Goal: Task Accomplishment & Management: Use online tool/utility

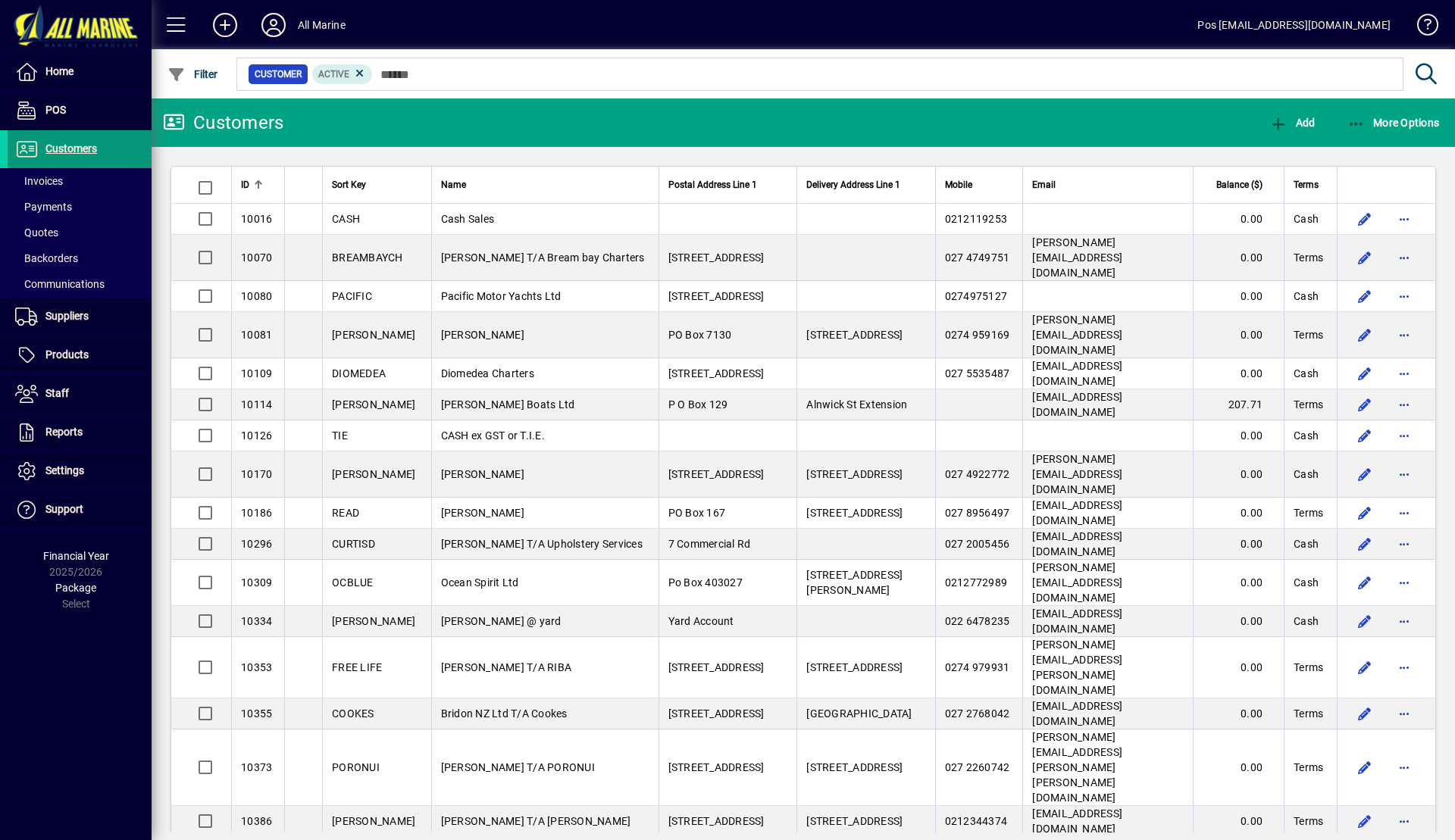
click at [79, 151] on span "Customers" at bounding box center [71, 148] width 52 height 12
click at [1382, 124] on span "More Options" at bounding box center [1394, 122] width 93 height 12
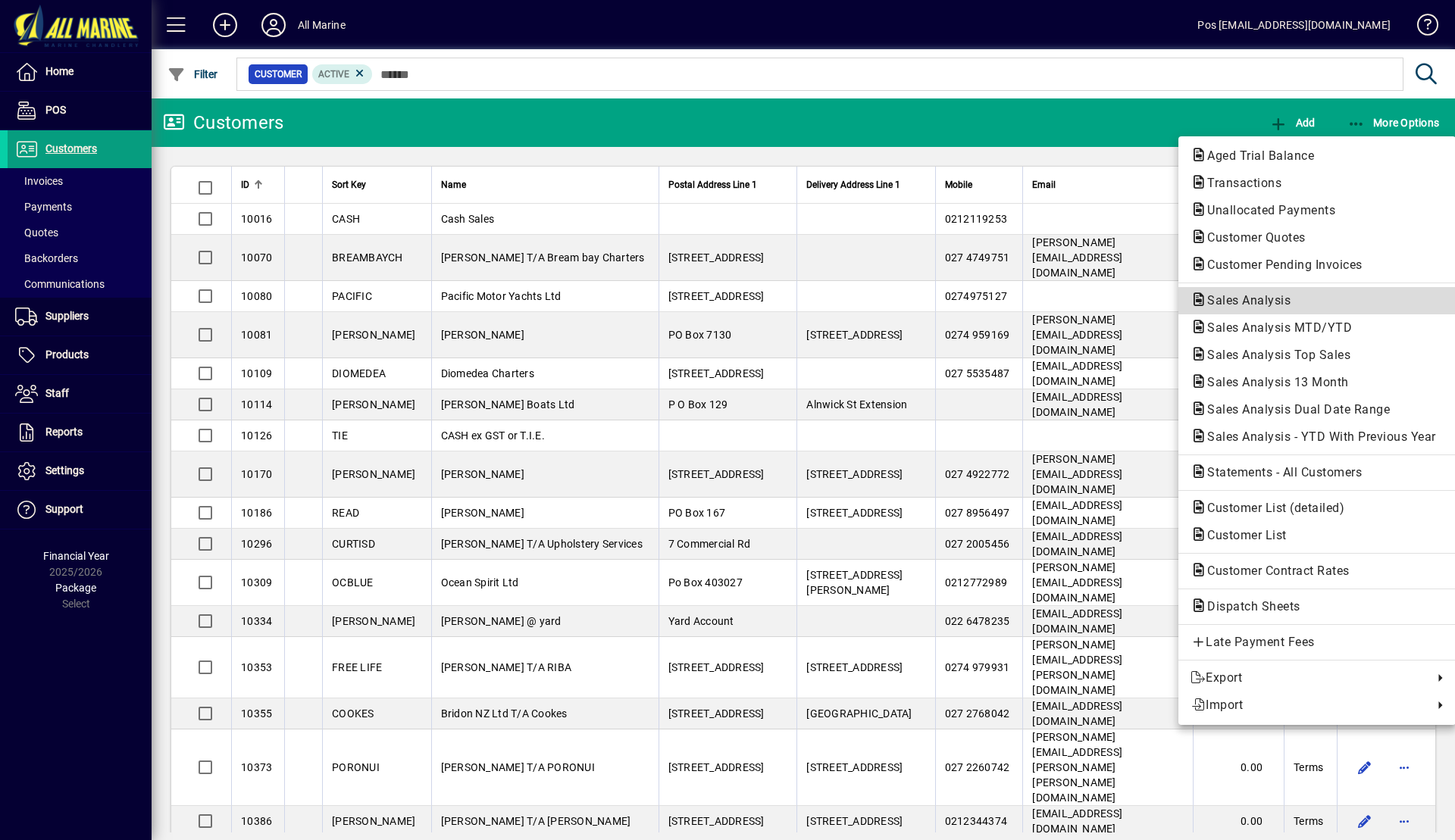
click at [1273, 301] on span "Sales Analysis" at bounding box center [1244, 300] width 107 height 14
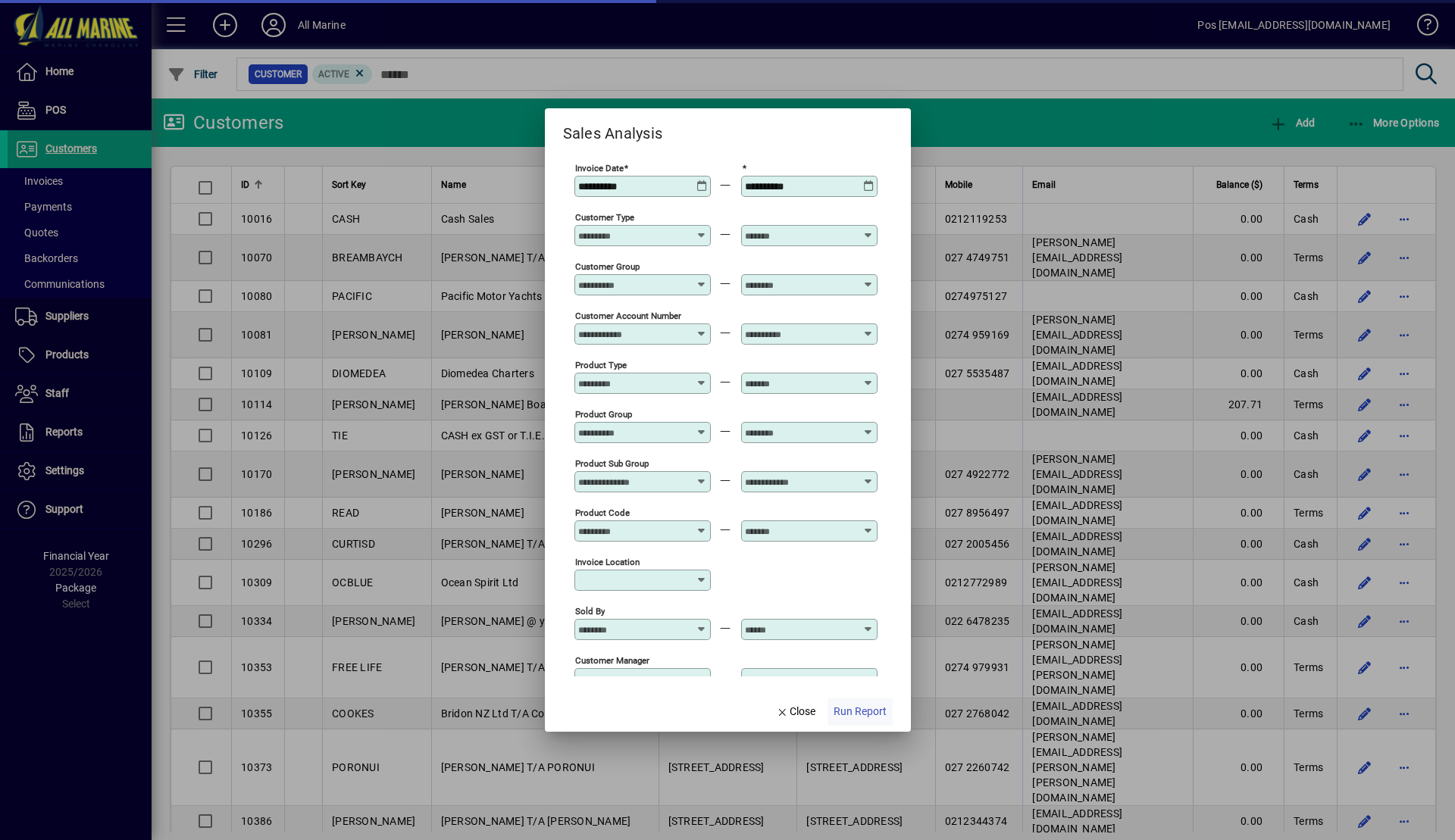
click at [839, 707] on span "Run Report" at bounding box center [860, 711] width 53 height 16
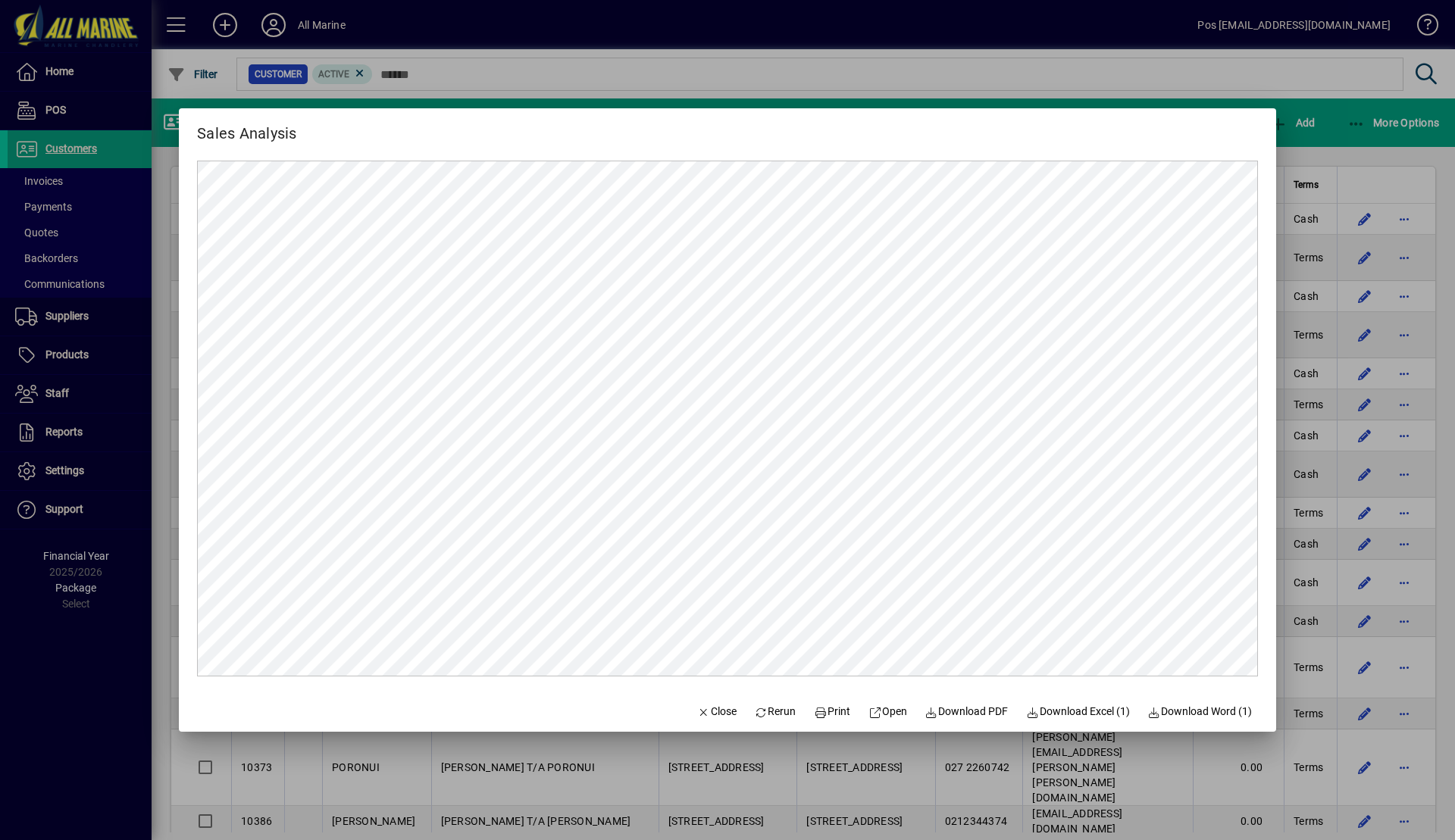
click at [1327, 142] on div at bounding box center [727, 420] width 1455 height 840
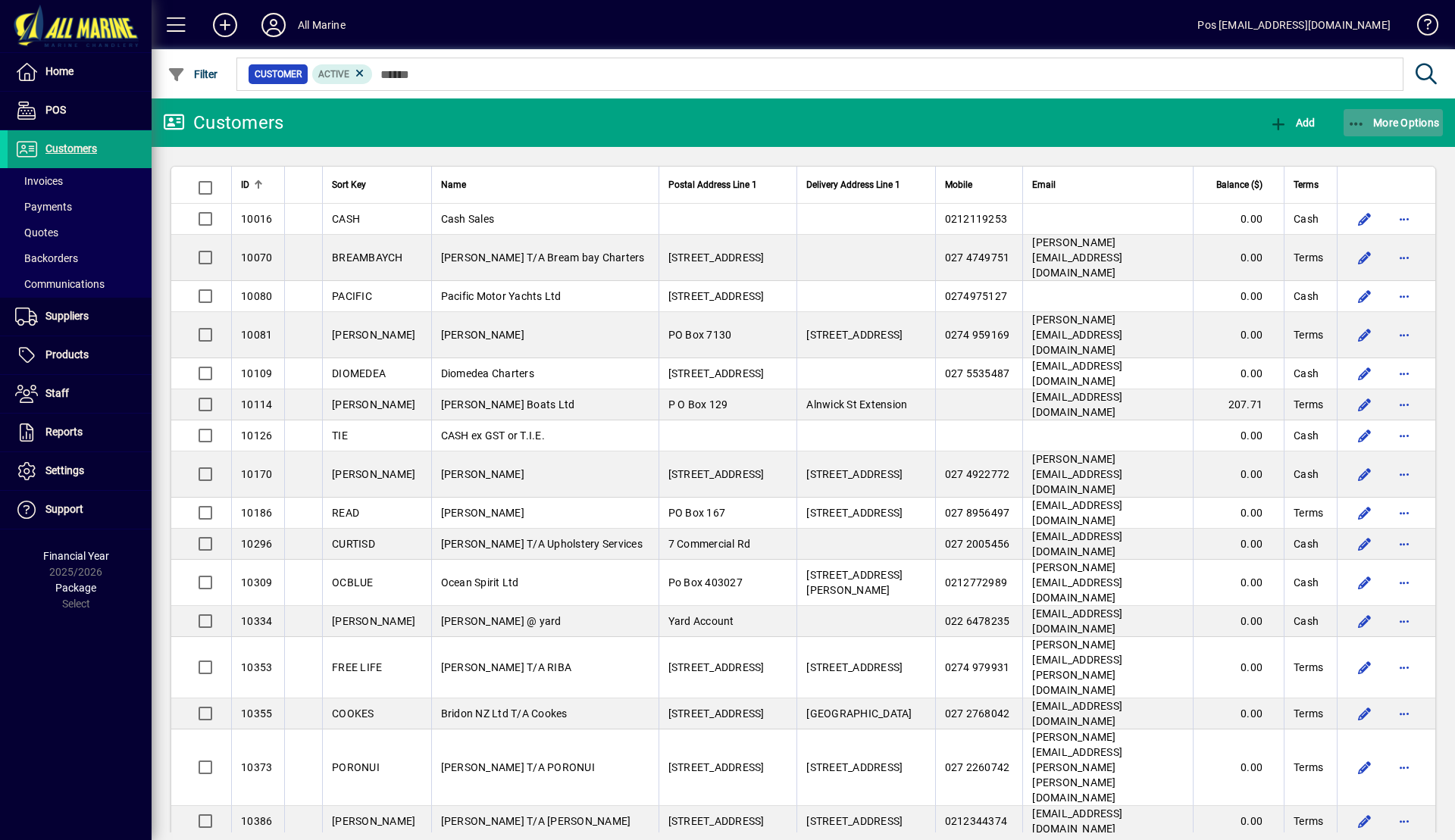
click at [1384, 132] on span "button" at bounding box center [1394, 122] width 100 height 36
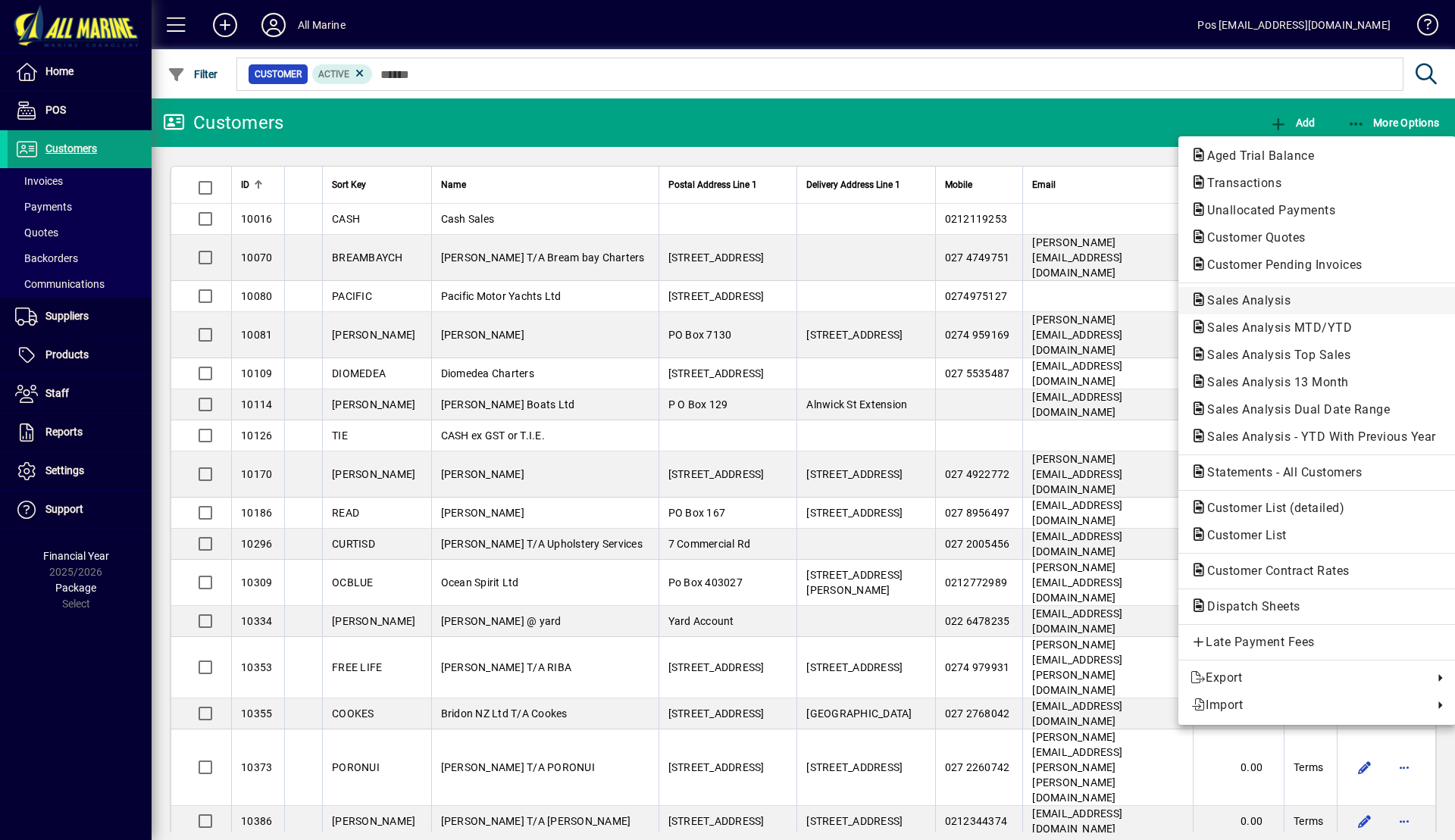
click at [1239, 296] on span "Sales Analysis" at bounding box center [1244, 300] width 107 height 14
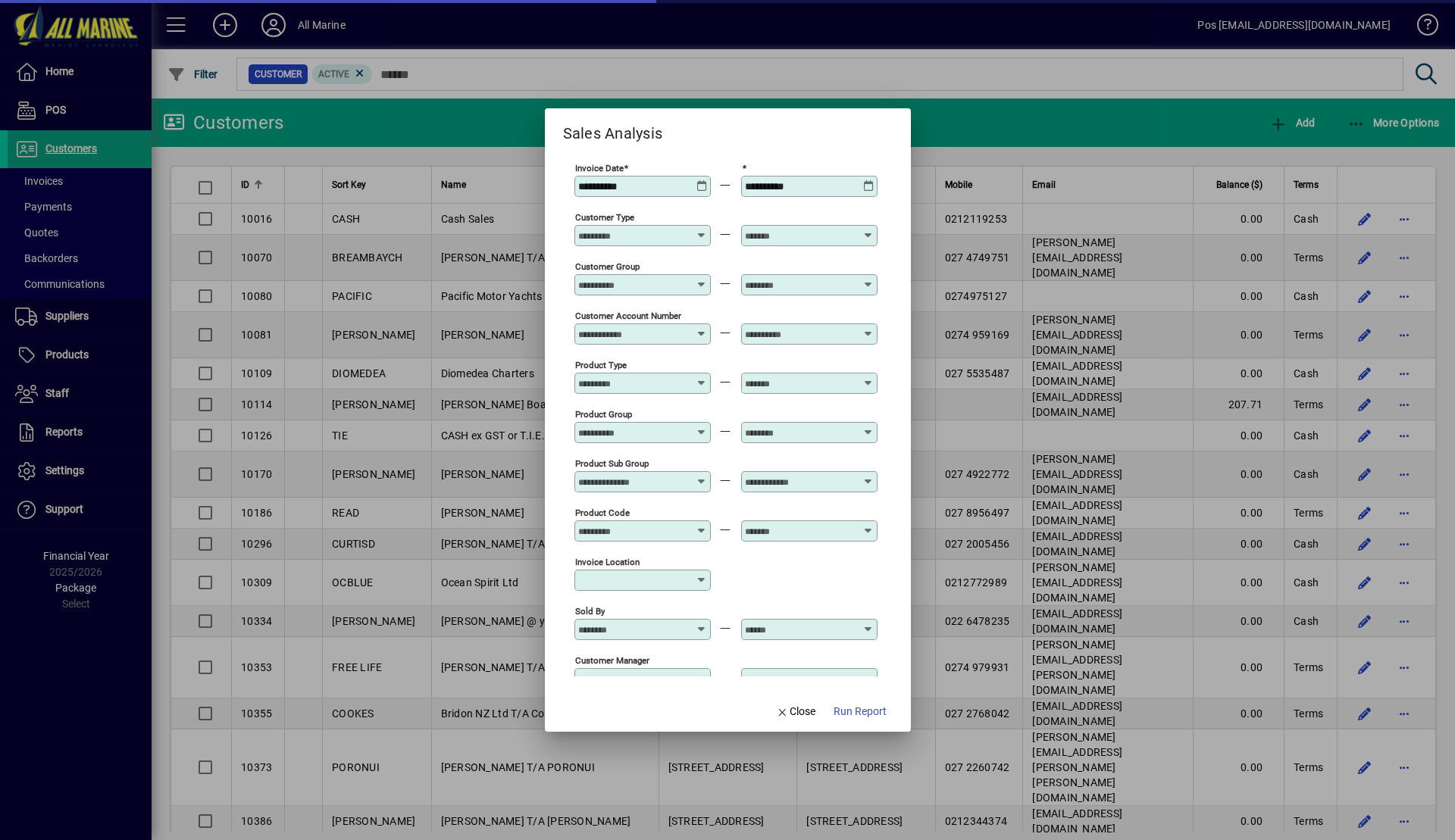
type input "**********"
click at [701, 180] on icon at bounding box center [702, 180] width 11 height 0
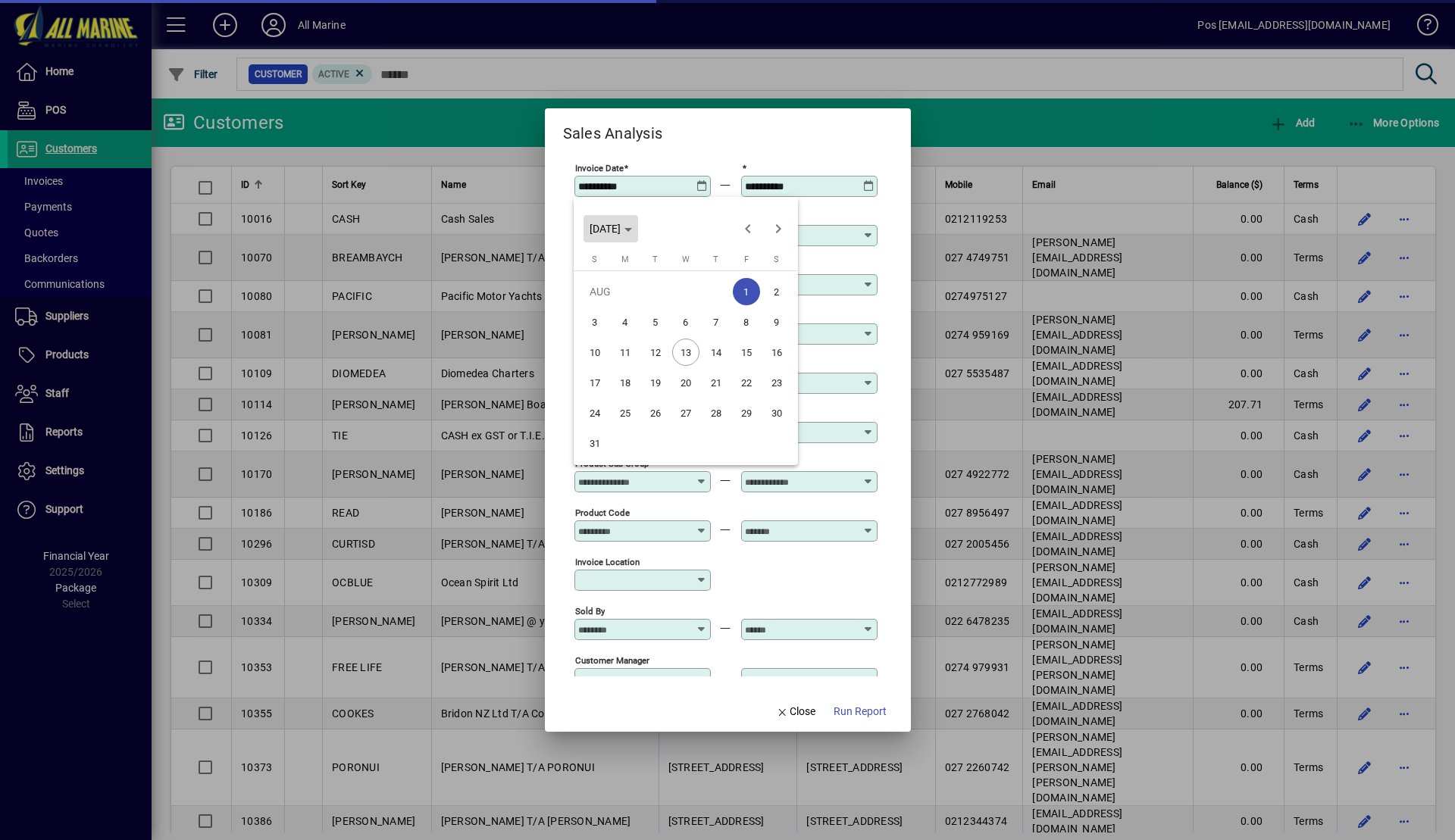
click at [638, 238] on span "Choose month and year" at bounding box center [611, 229] width 55 height 36
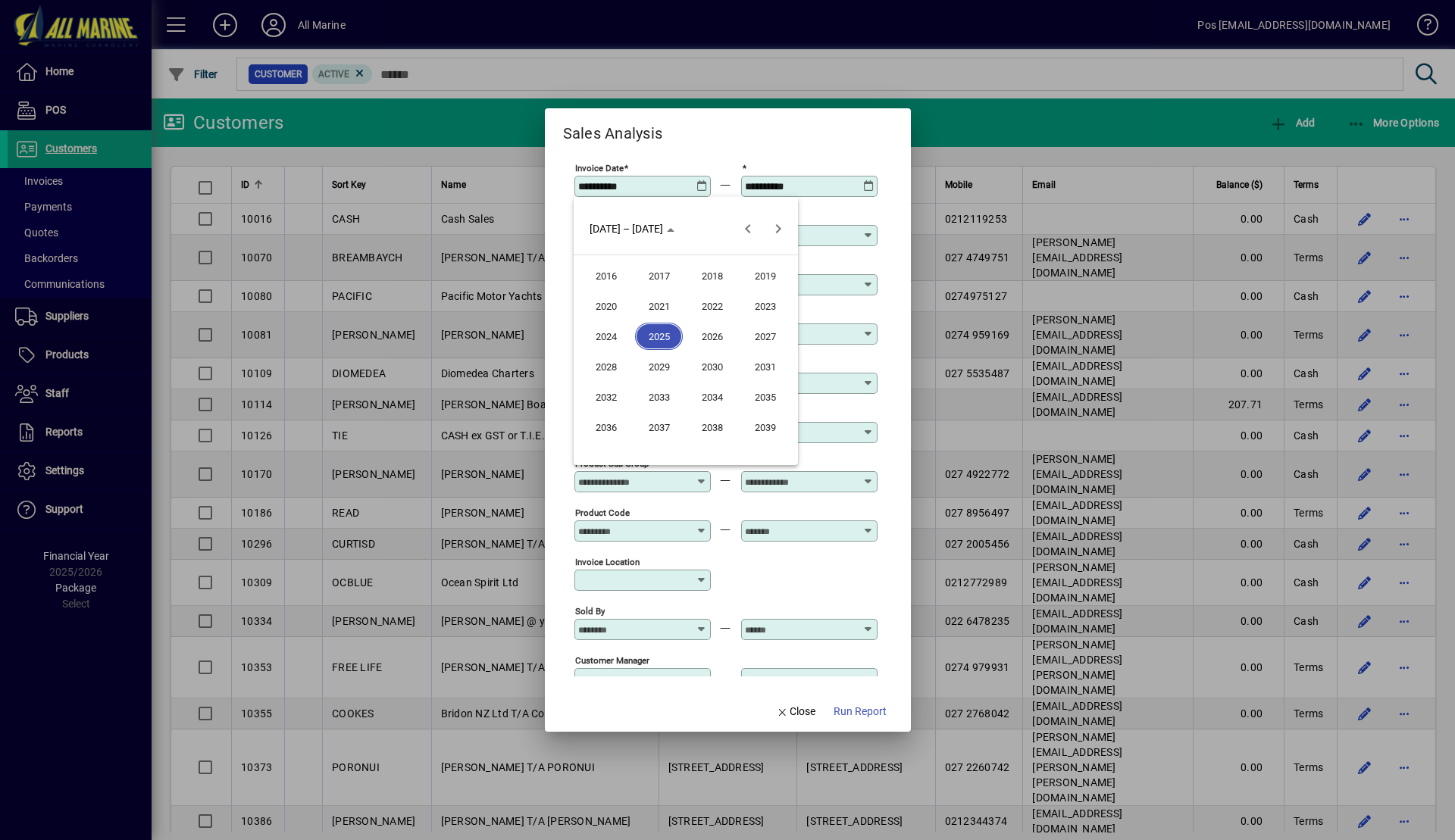
click at [601, 337] on span "2024" at bounding box center [606, 336] width 48 height 27
click at [774, 338] on span "AUG" at bounding box center [765, 336] width 48 height 27
click at [709, 293] on span "1" at bounding box center [716, 292] width 27 height 27
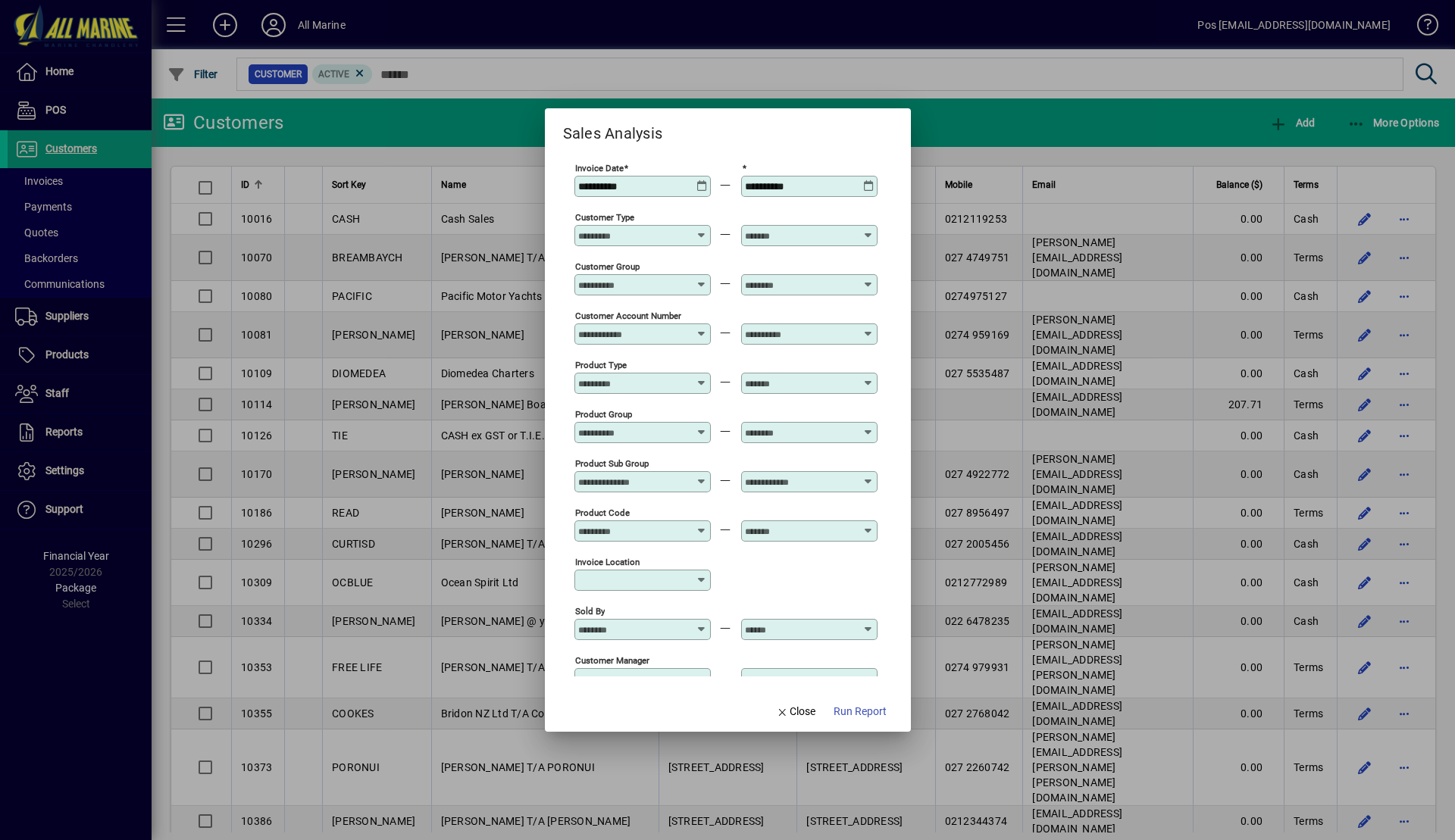
type input "**********"
click at [868, 180] on icon at bounding box center [868, 180] width 11 height 0
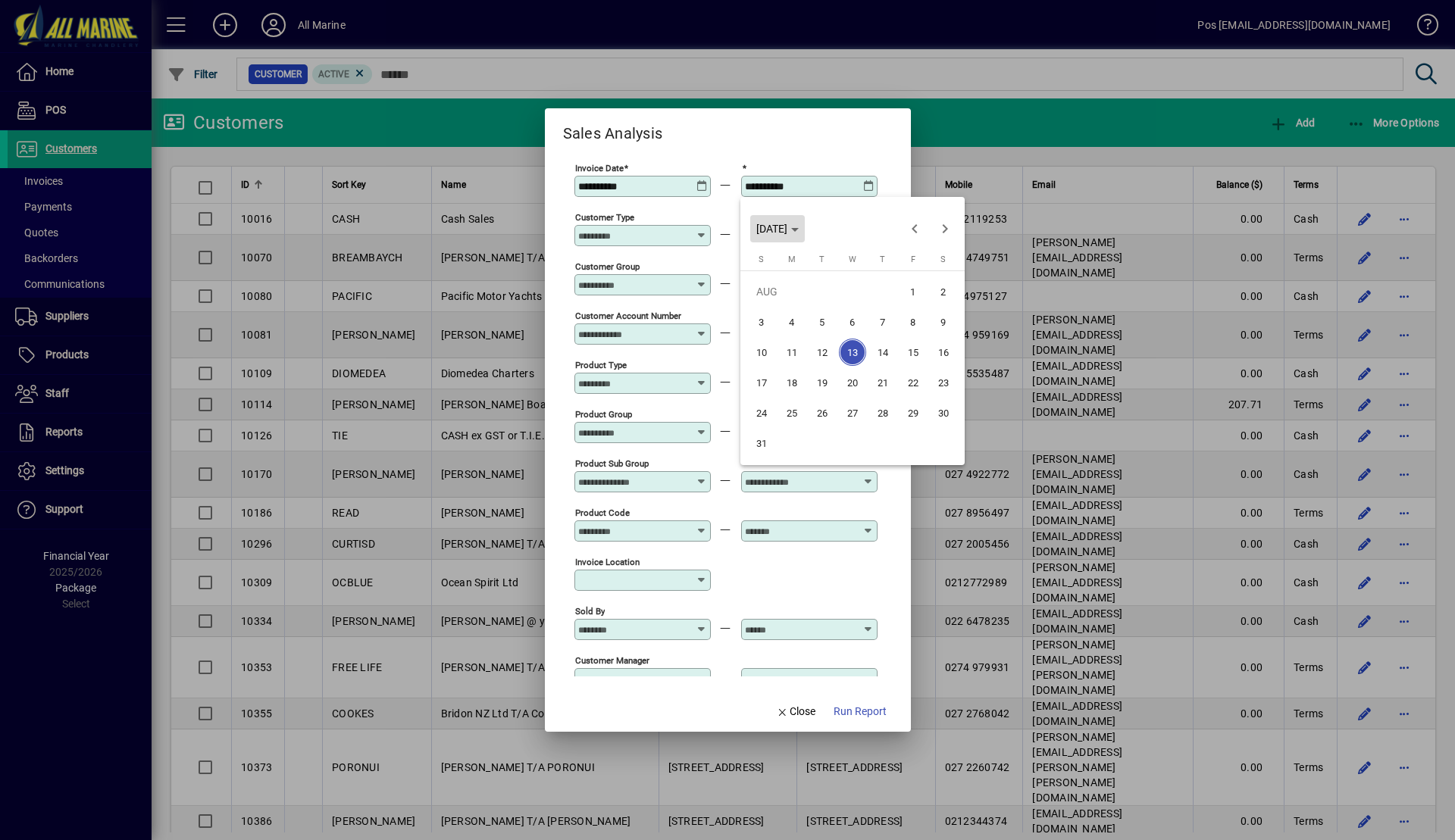
click at [788, 226] on span "[DATE]" at bounding box center [772, 228] width 31 height 12
click at [764, 344] on span "2024" at bounding box center [772, 336] width 48 height 27
click at [931, 337] on span "AUG" at bounding box center [931, 336] width 48 height 27
click at [815, 353] on span "13" at bounding box center [822, 352] width 27 height 27
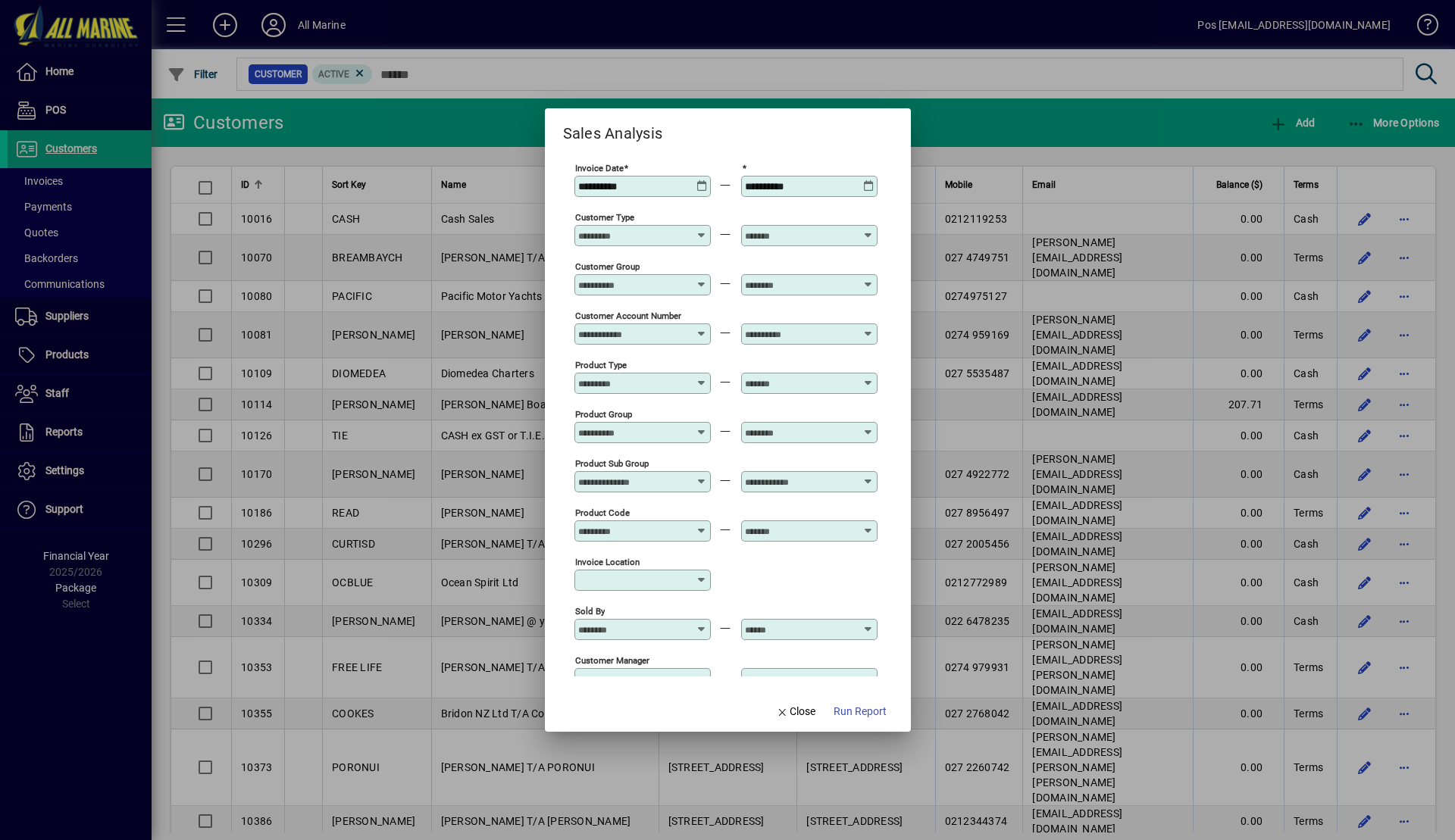
type input "**********"
click at [859, 706] on span "Run Report" at bounding box center [860, 711] width 53 height 16
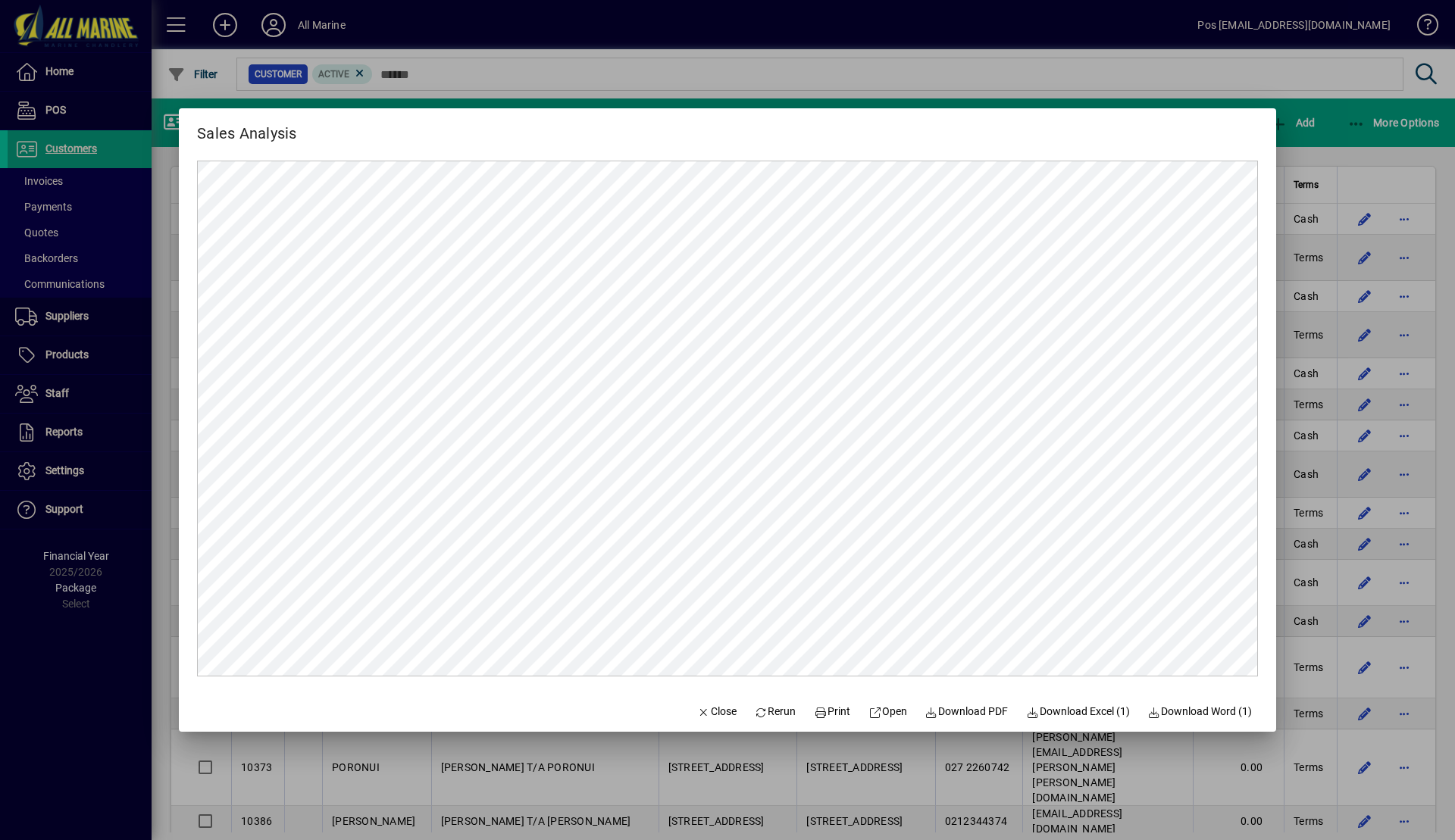
click at [1320, 131] on div at bounding box center [727, 420] width 1455 height 840
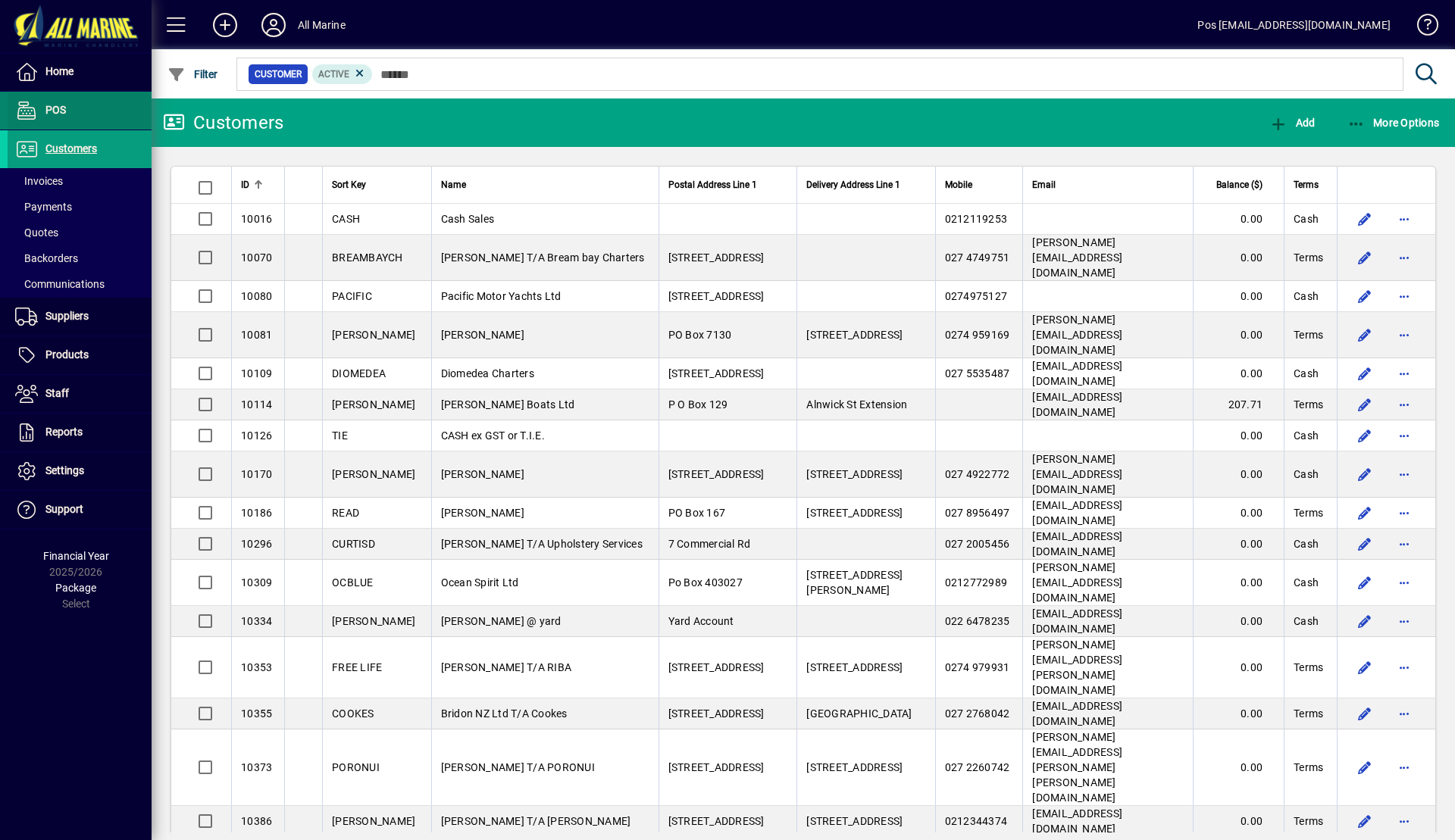
click at [56, 115] on span "POS" at bounding box center [56, 109] width 20 height 12
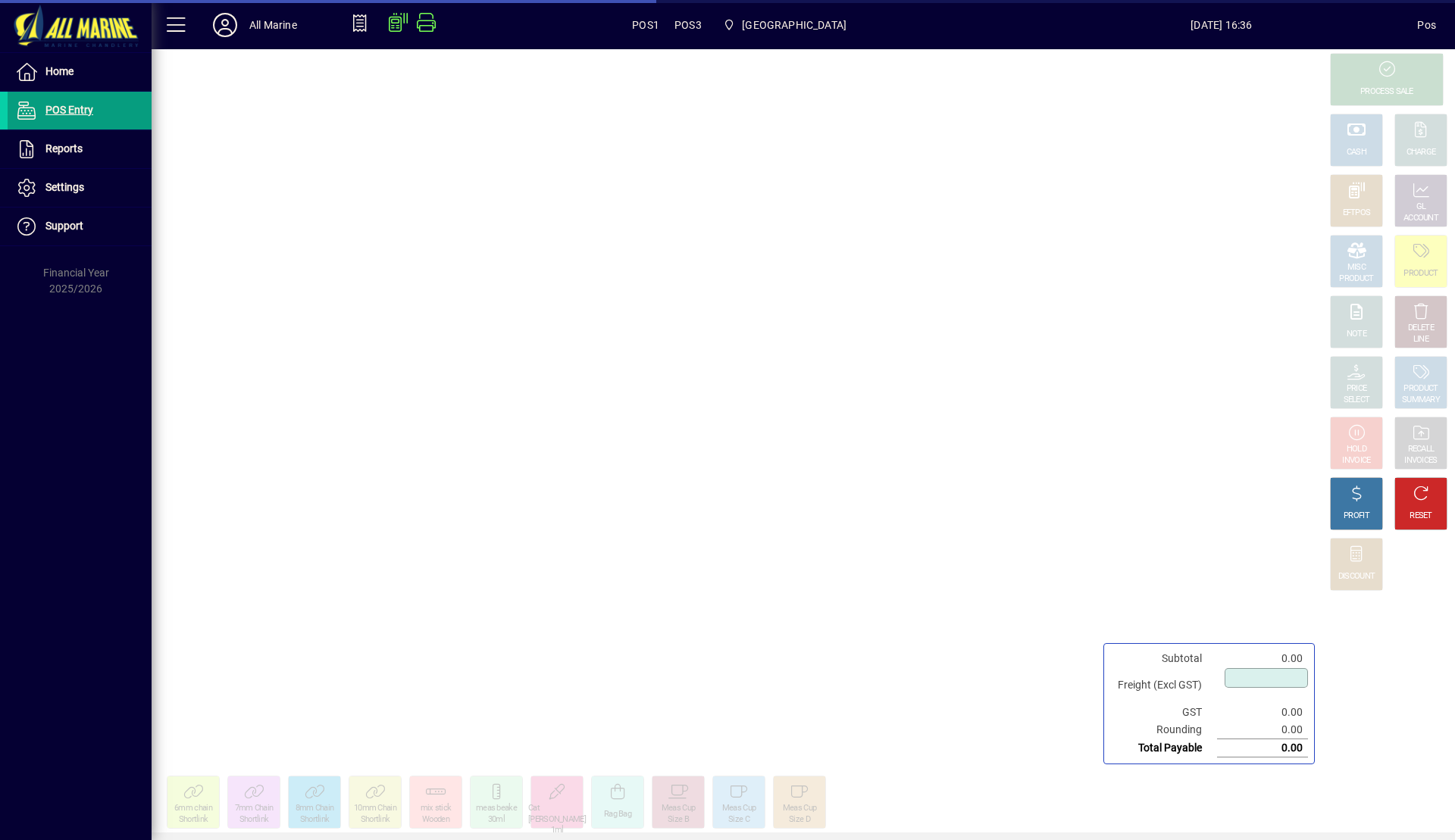
type input "****"
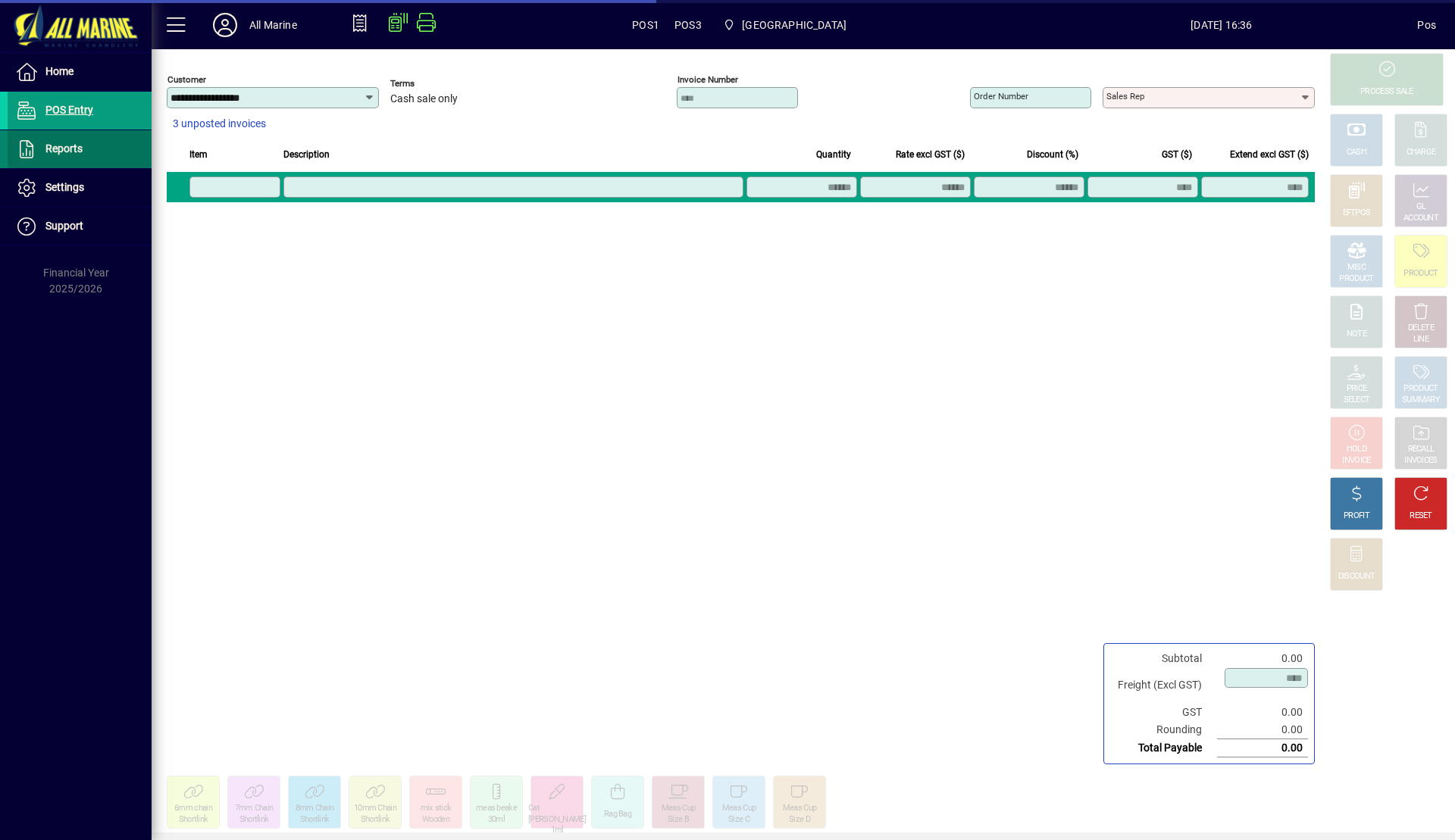
click at [67, 154] on span "Reports" at bounding box center [64, 148] width 37 height 12
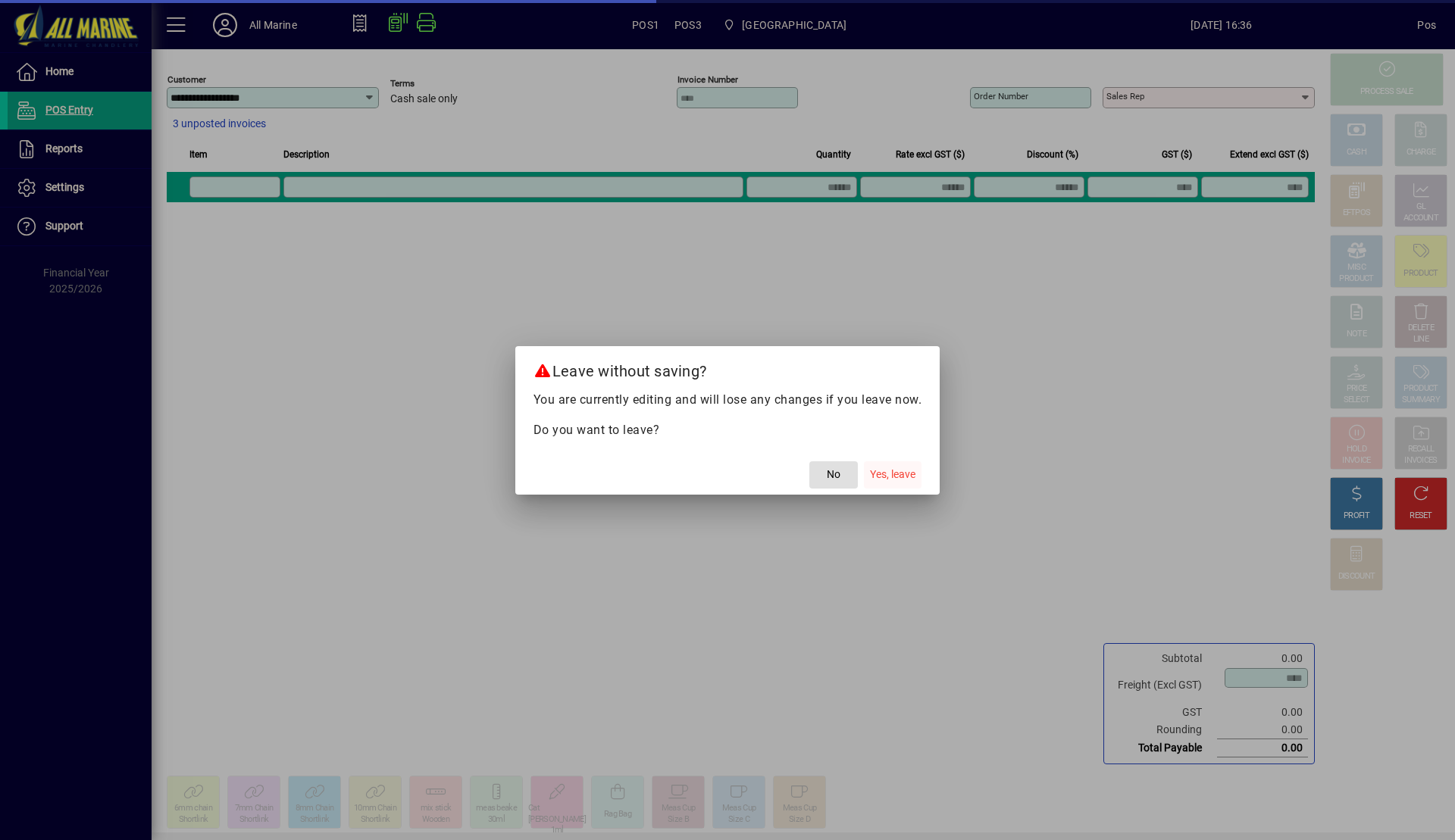
click at [884, 471] on span "Yes, leave" at bounding box center [893, 475] width 45 height 16
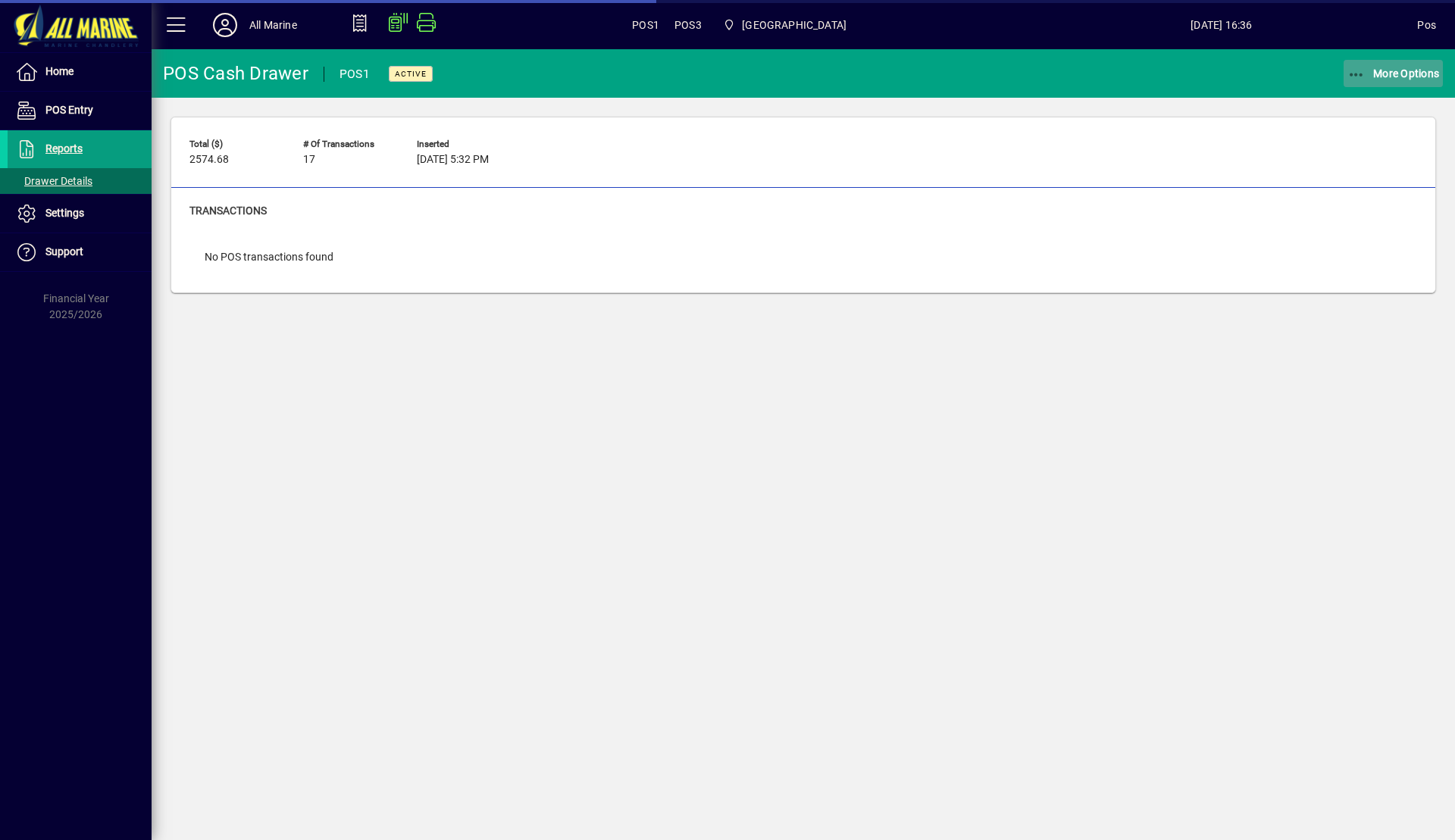
click at [1380, 77] on span "More Options" at bounding box center [1394, 73] width 93 height 12
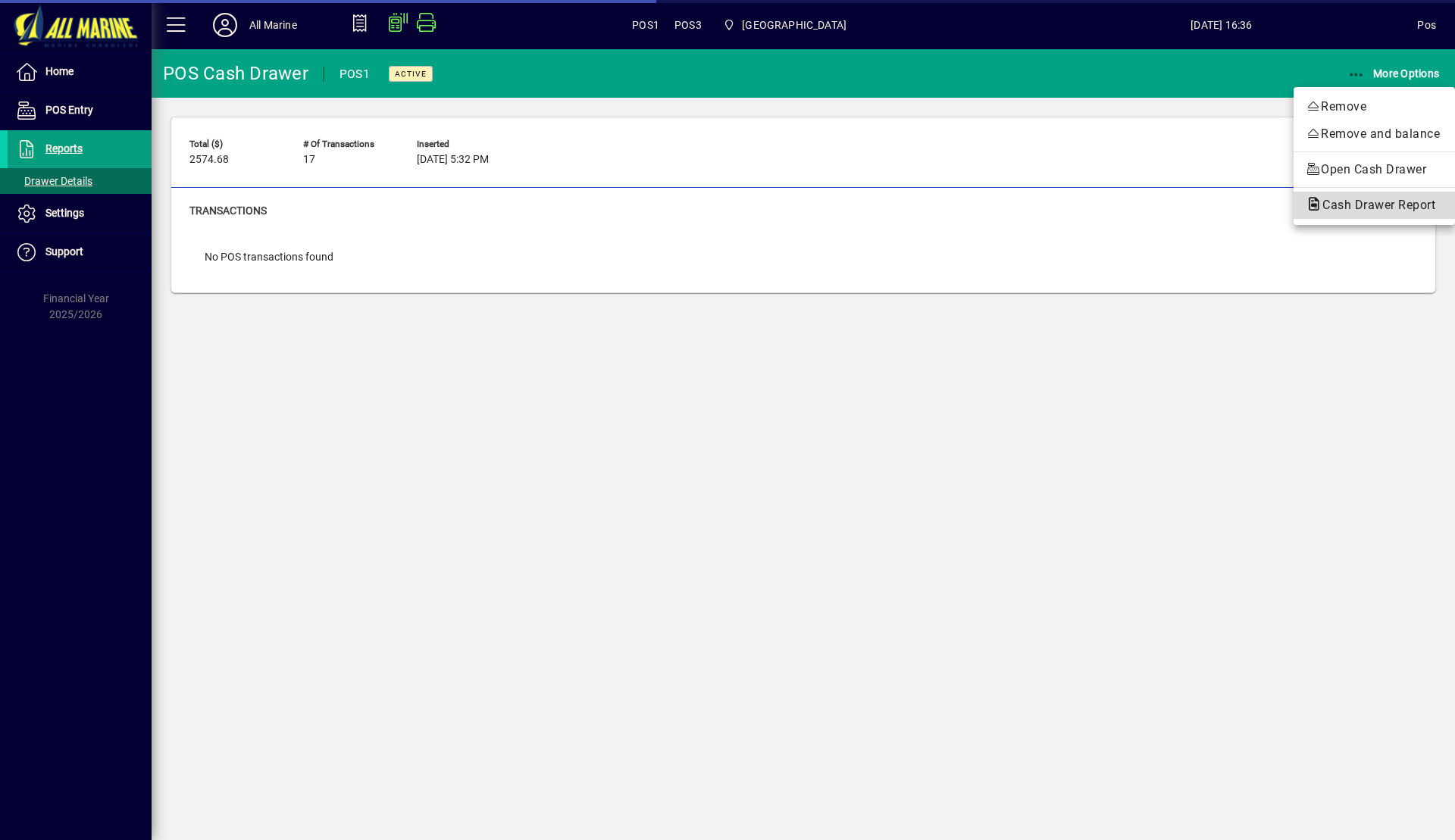
click at [1358, 205] on span "Cash Drawer Report" at bounding box center [1374, 205] width 137 height 14
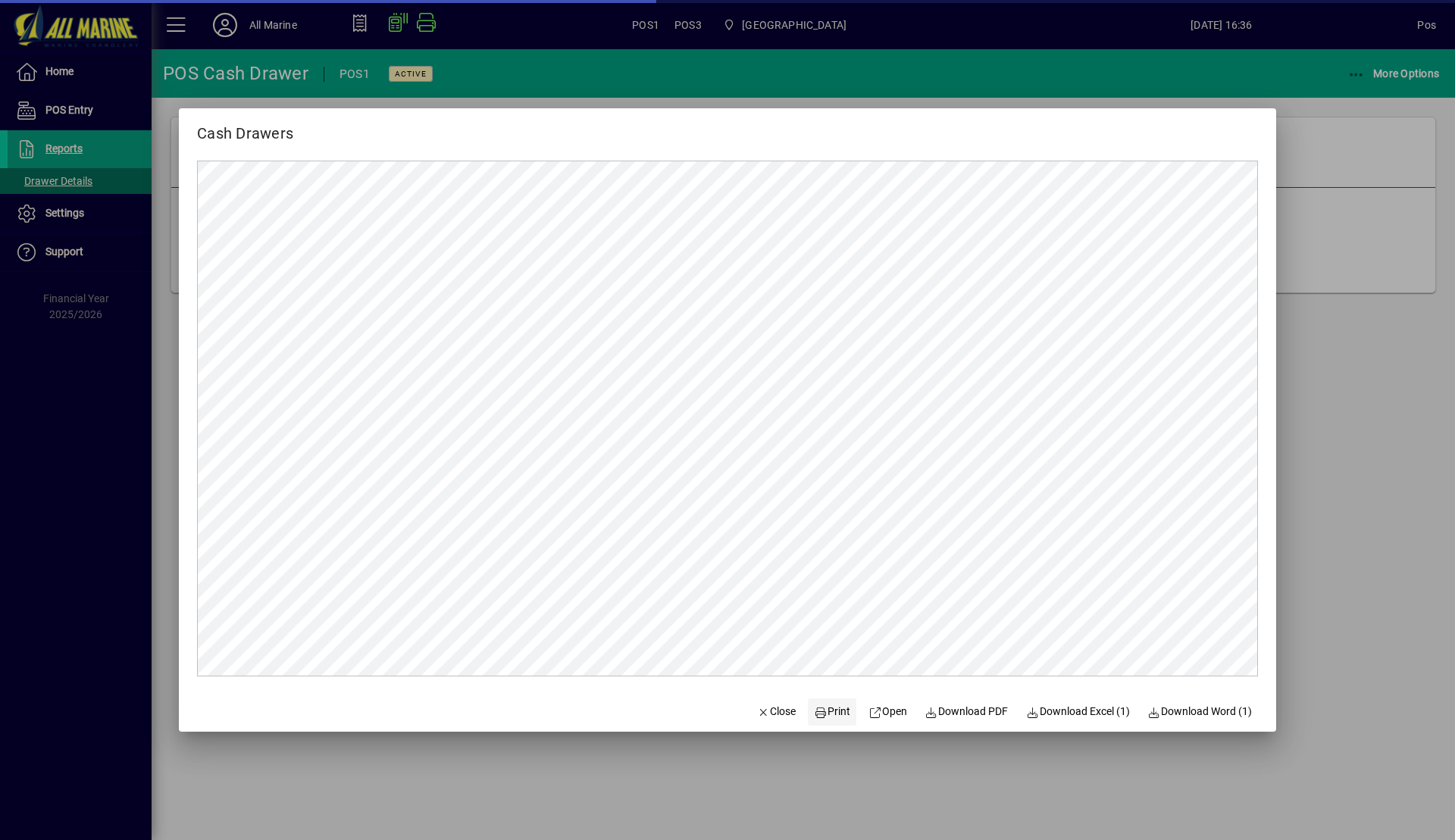
click at [828, 706] on span "Print" at bounding box center [832, 711] width 36 height 16
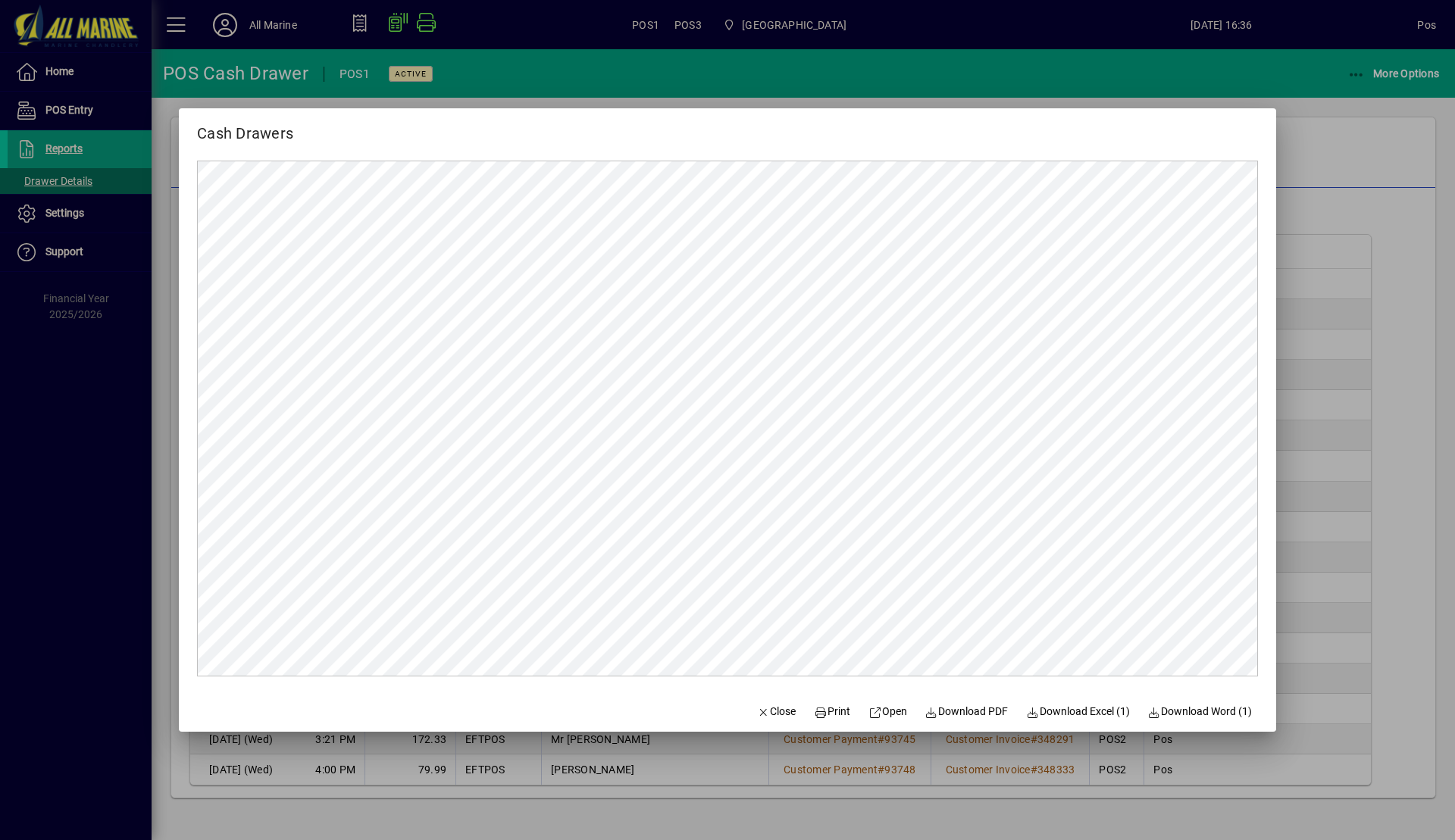
click at [1344, 147] on div at bounding box center [727, 420] width 1455 height 840
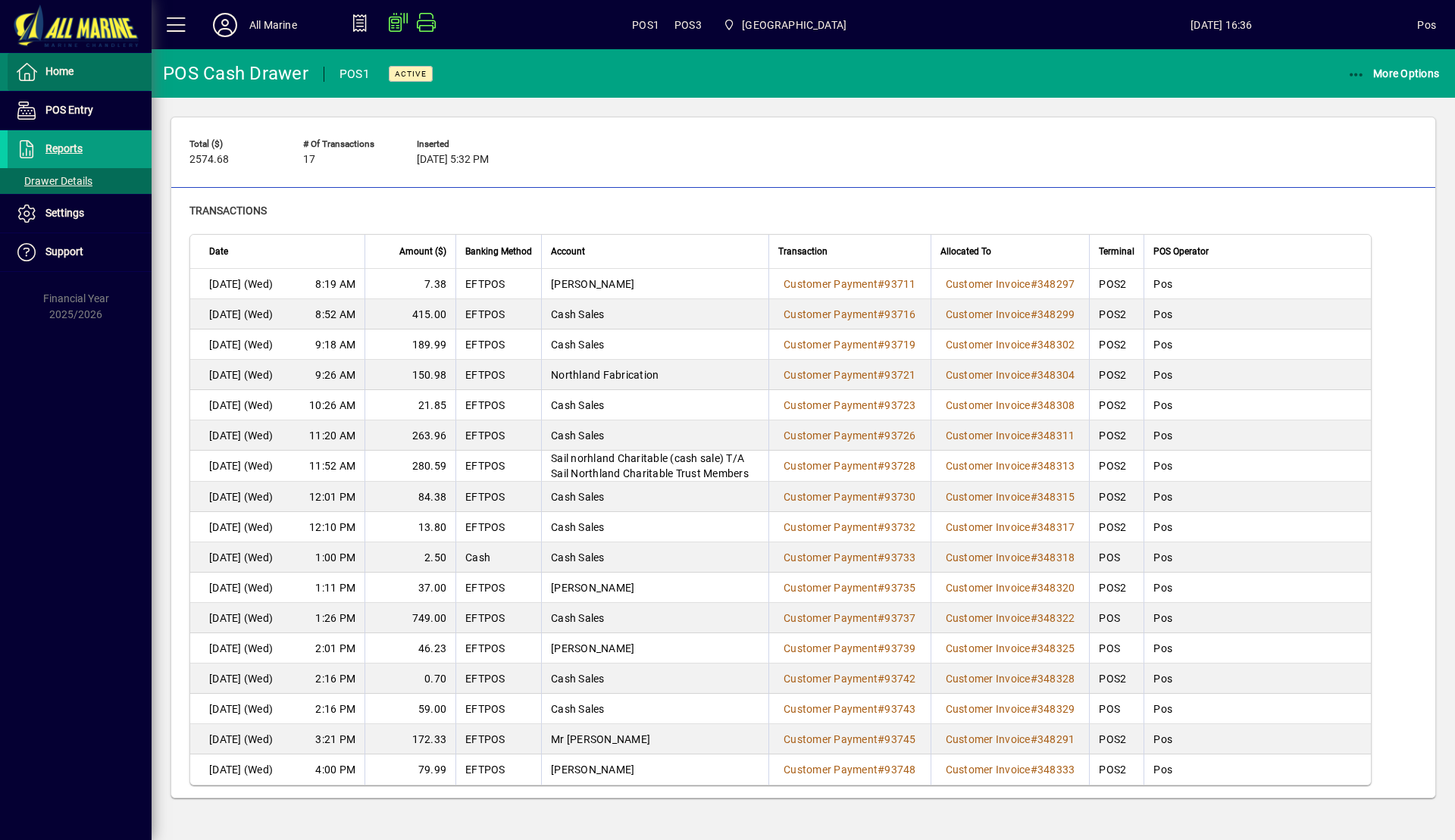
click at [70, 78] on span "Home" at bounding box center [41, 71] width 66 height 18
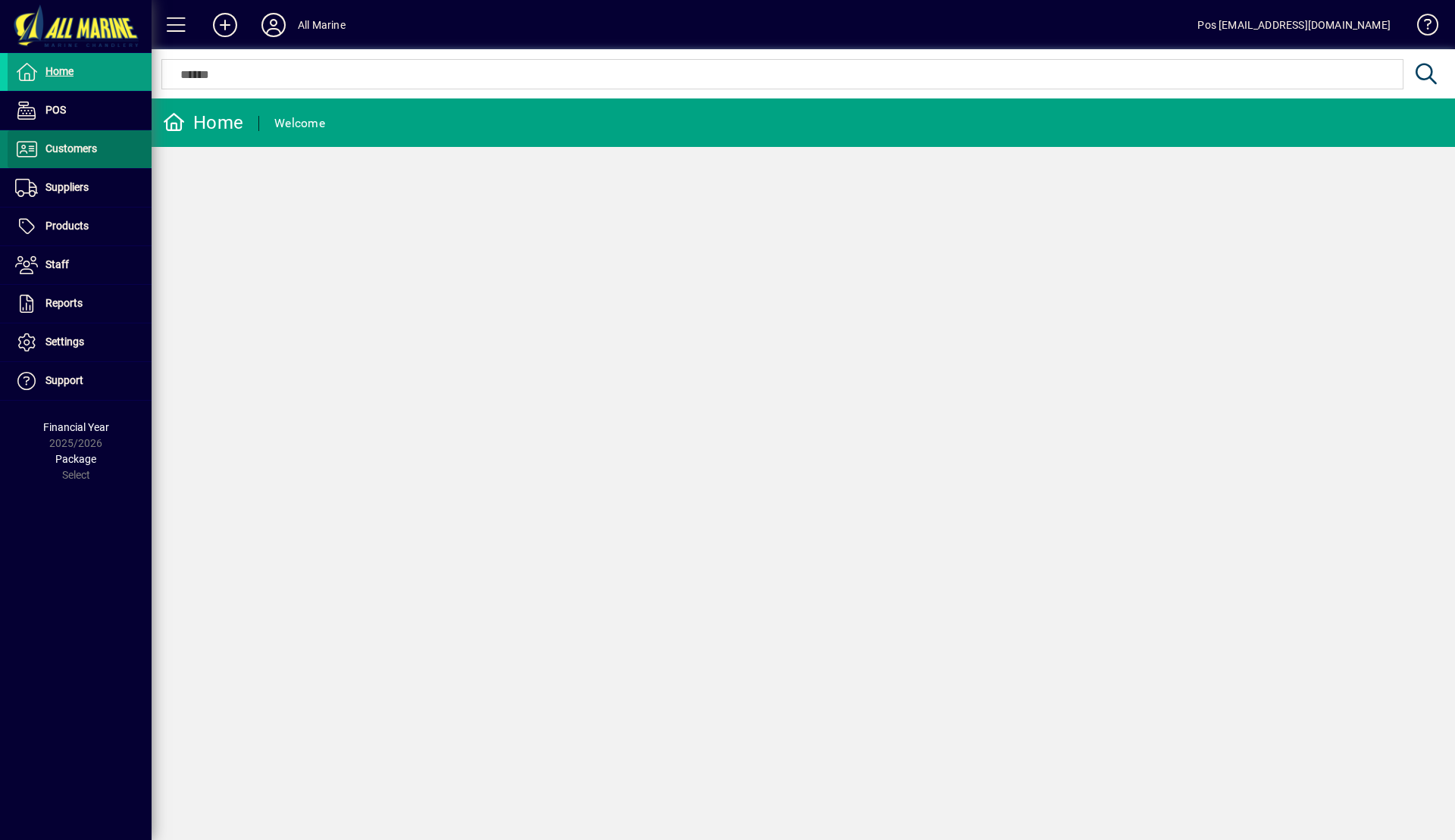
click at [89, 158] on span at bounding box center [80, 149] width 144 height 36
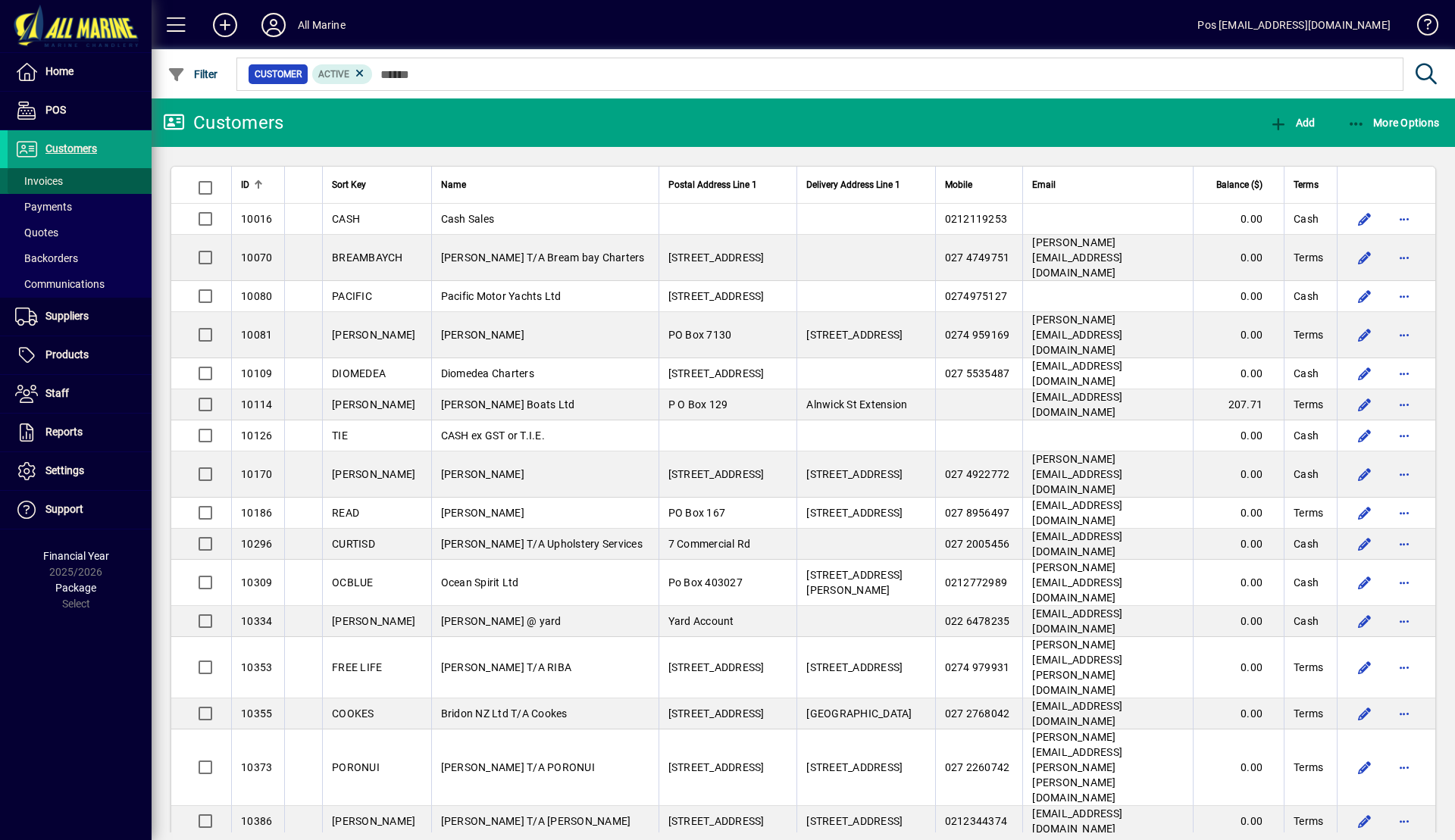
click at [35, 179] on span "Invoices" at bounding box center [38, 180] width 48 height 12
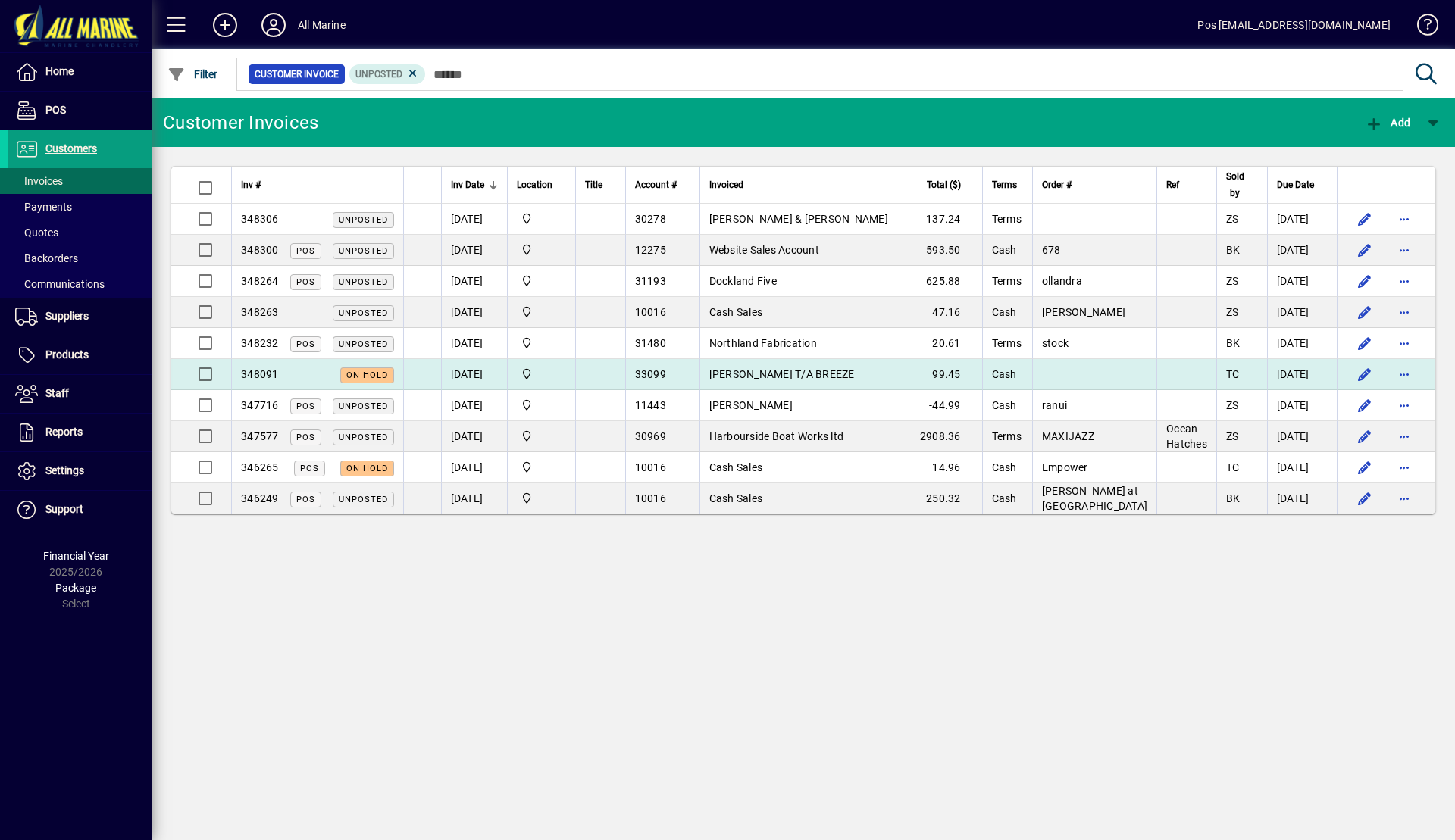
click at [795, 369] on span "[PERSON_NAME] T/A BREEZE" at bounding box center [781, 374] width 145 height 12
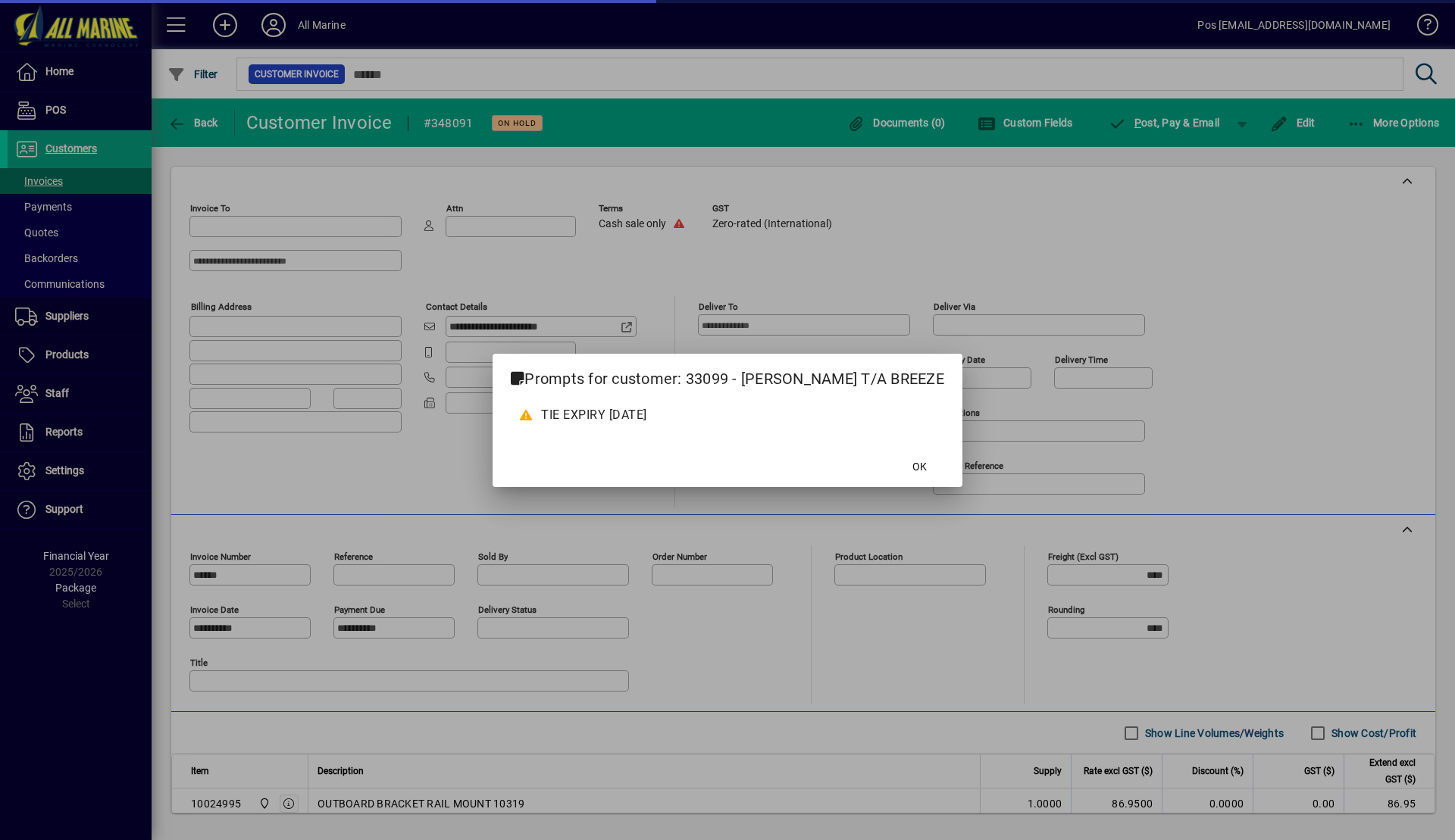
type input "**********"
type input "*********"
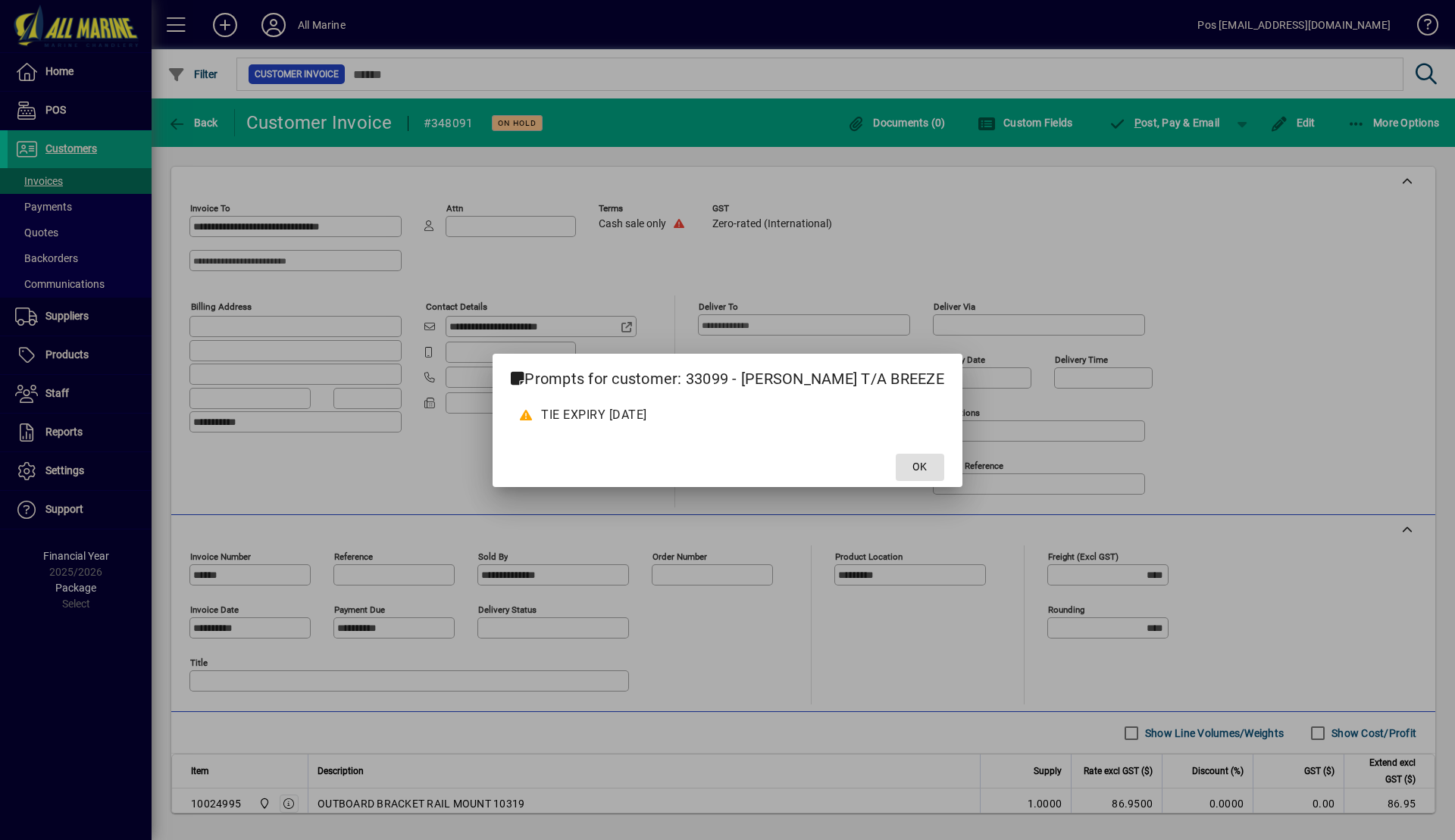
click at [932, 466] on span at bounding box center [920, 467] width 49 height 36
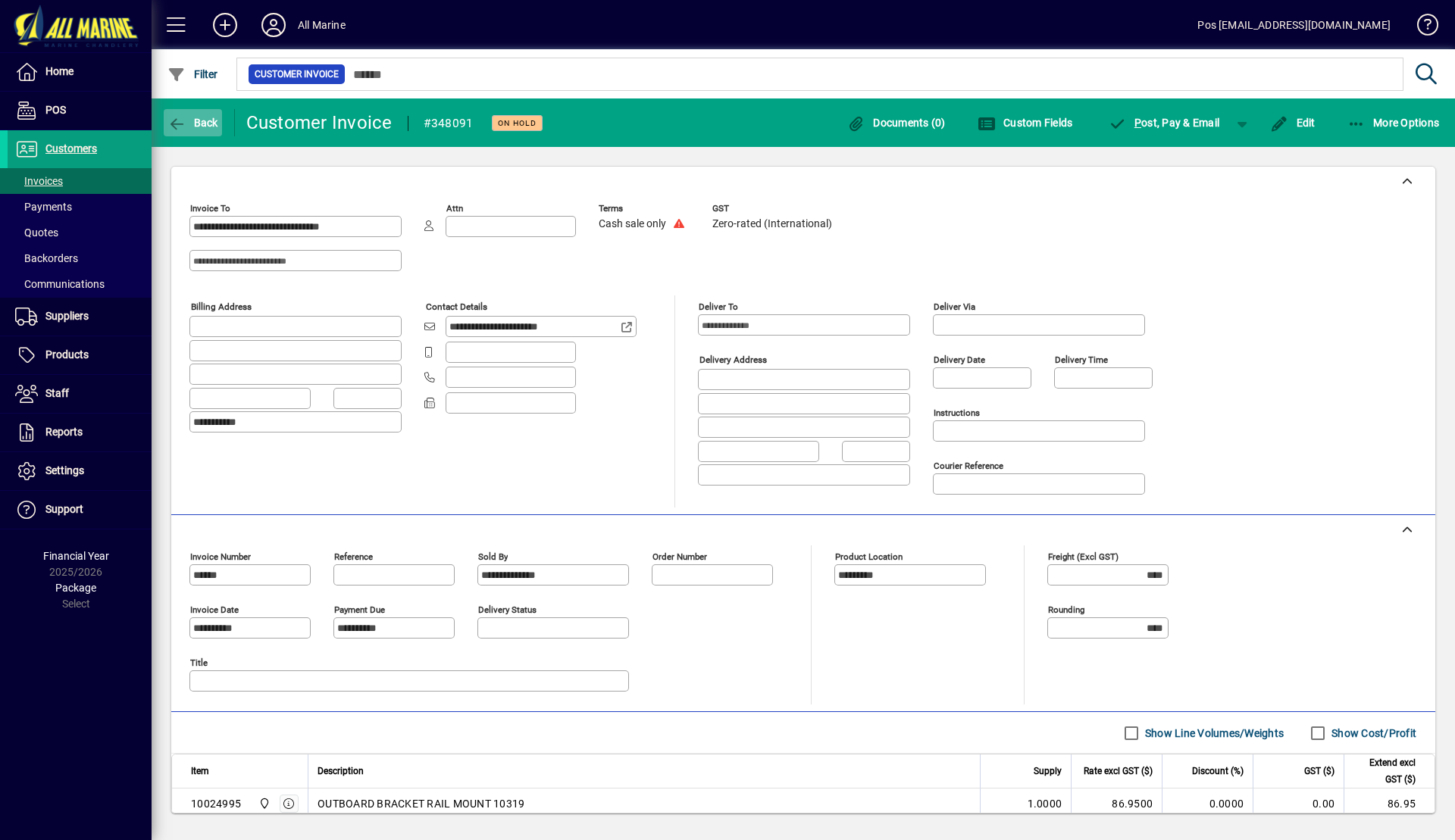
click at [186, 122] on icon "button" at bounding box center [177, 124] width 19 height 15
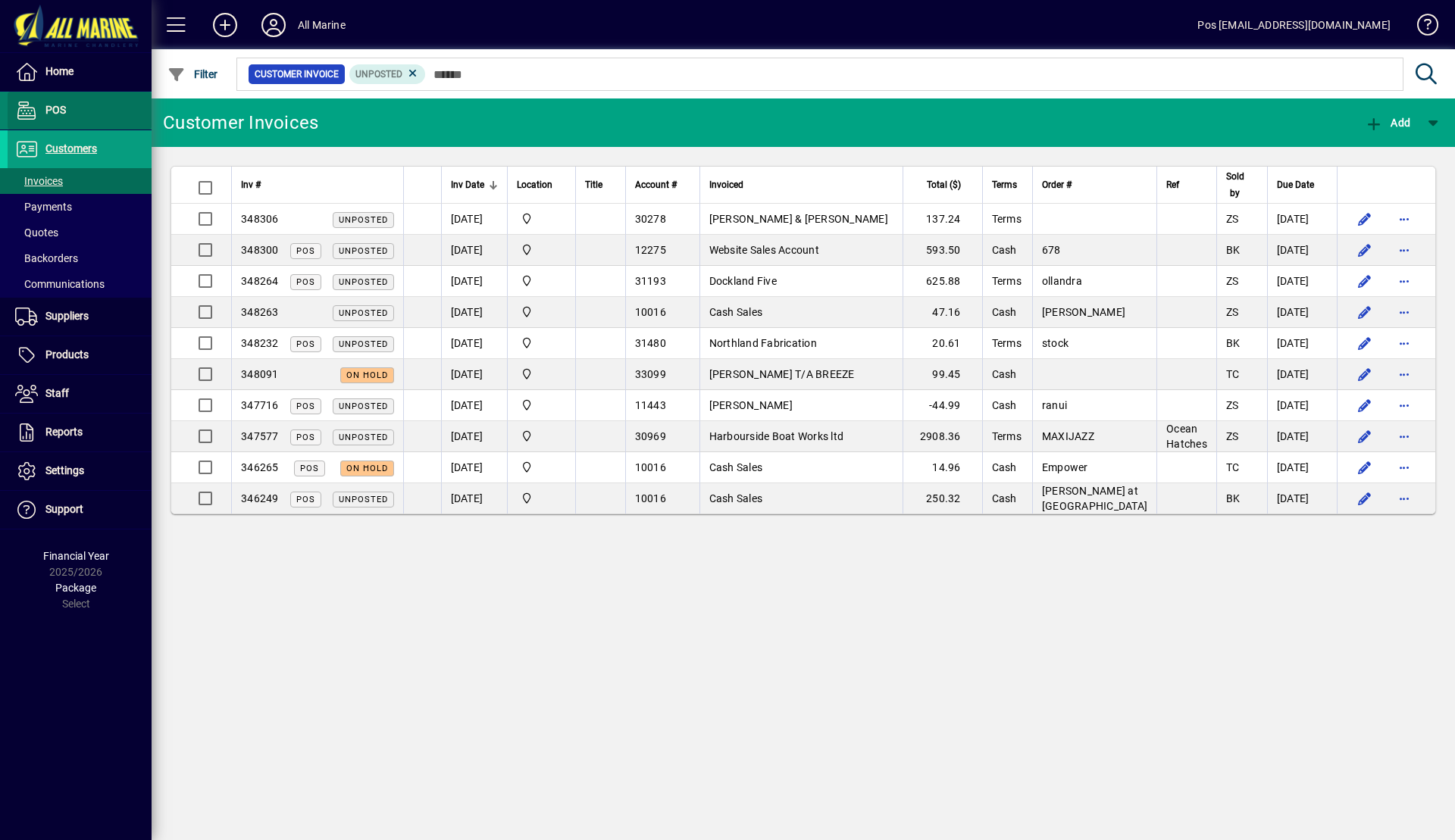
click at [89, 117] on span at bounding box center [80, 111] width 144 height 36
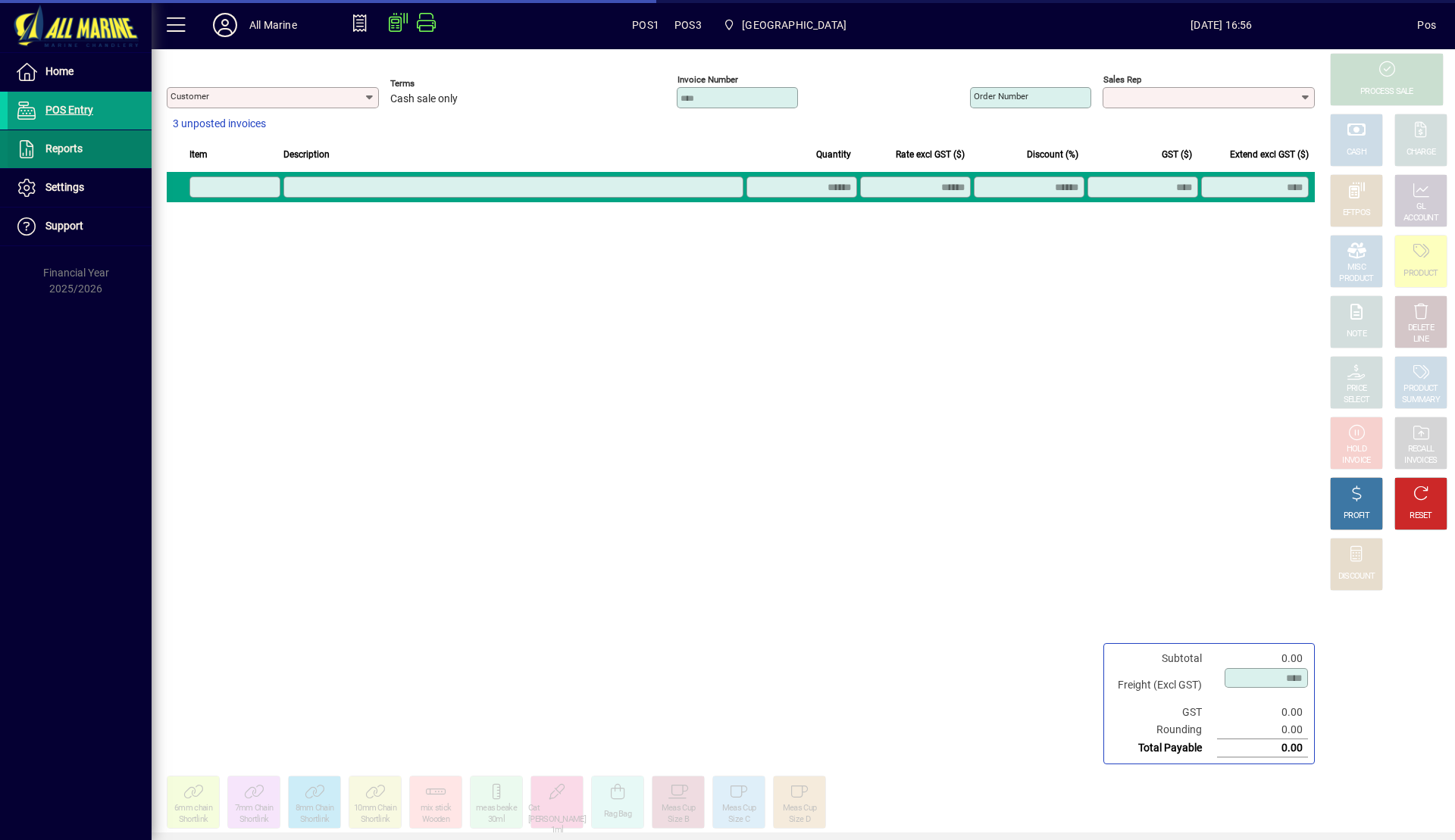
type input "**********"
click at [88, 142] on span at bounding box center [80, 149] width 144 height 36
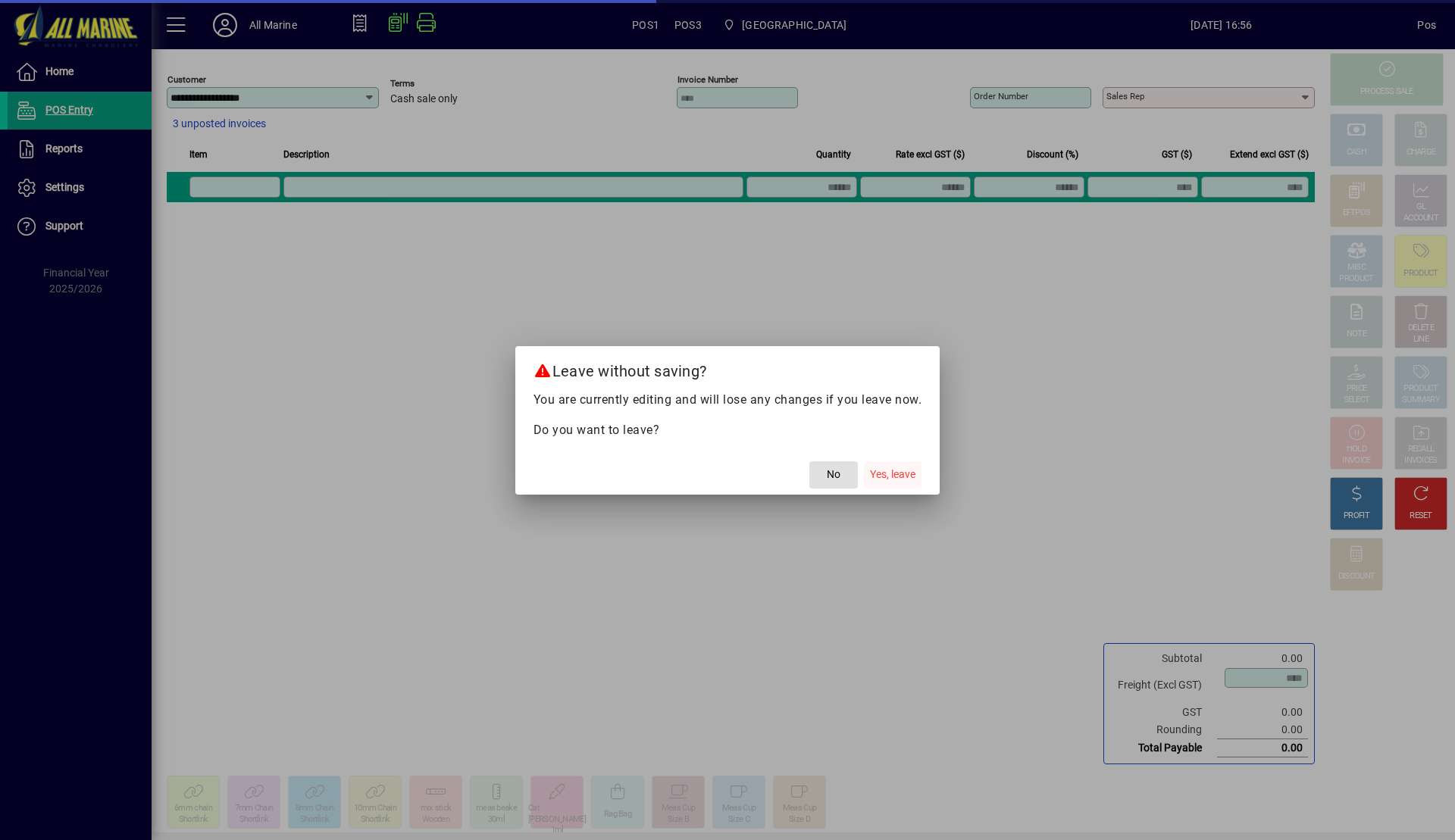
click at [896, 479] on span "Yes, leave" at bounding box center [893, 475] width 45 height 16
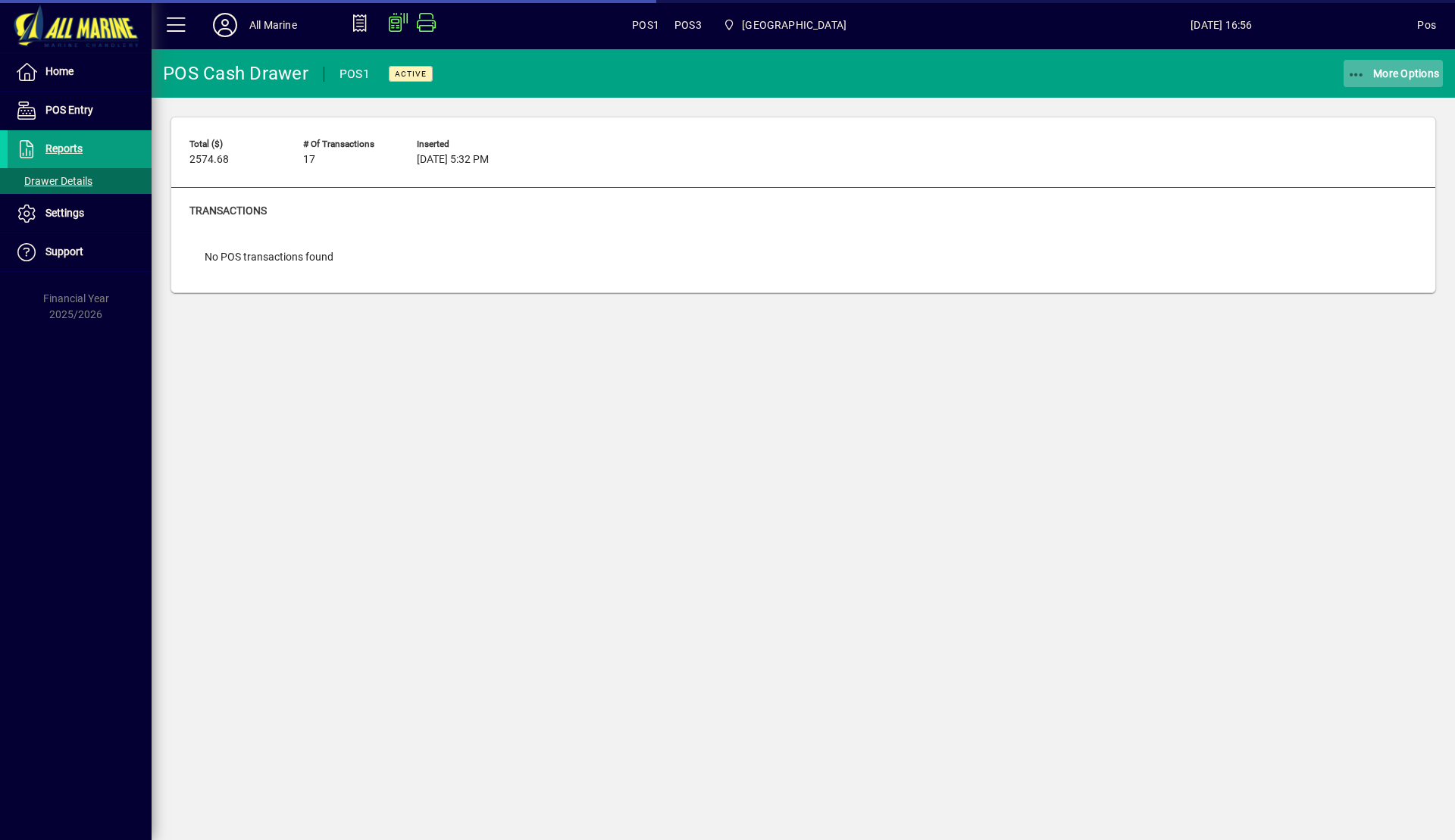
click at [1387, 72] on span "More Options" at bounding box center [1394, 73] width 93 height 12
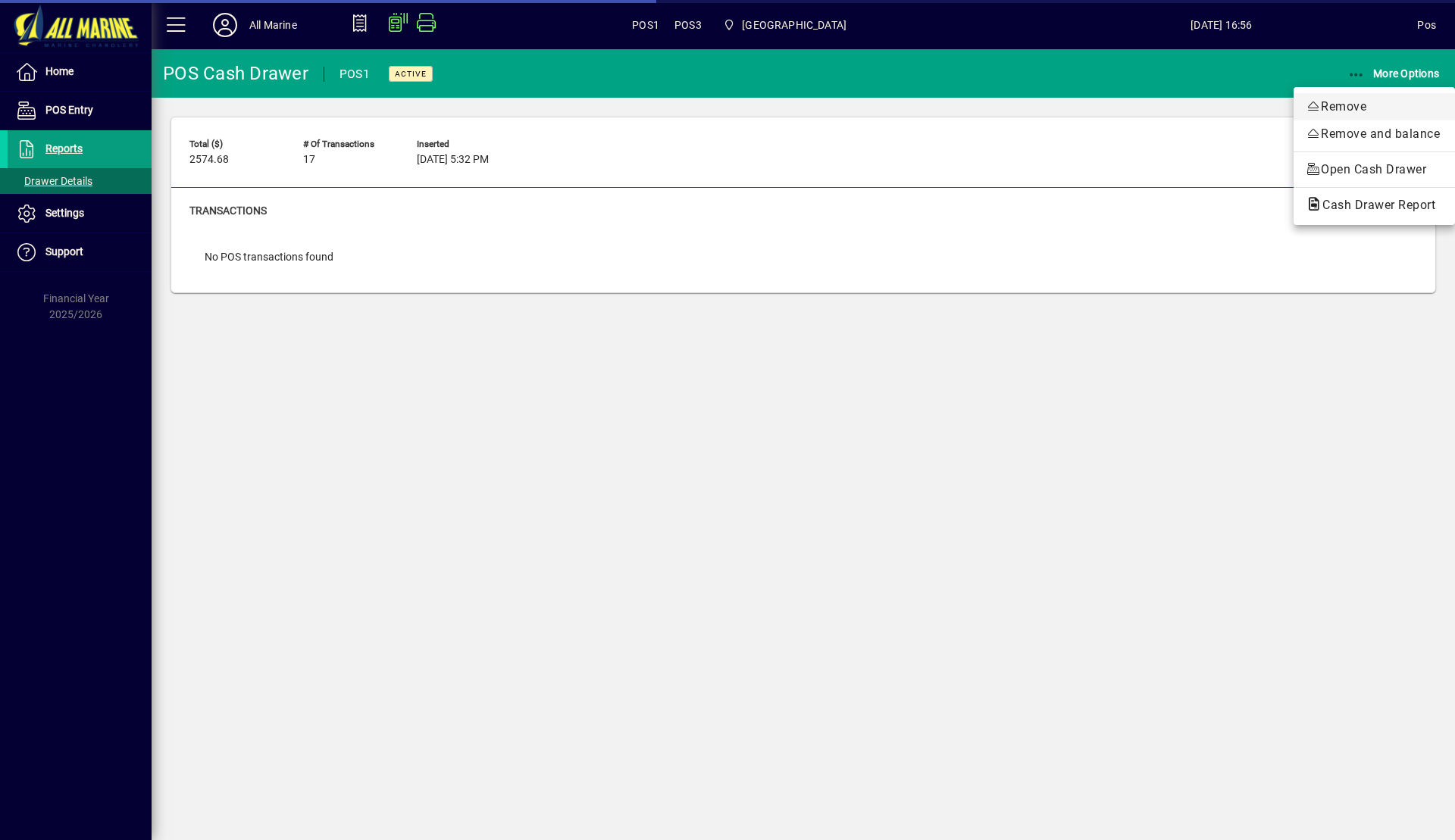
click at [1362, 107] on span "Remove" at bounding box center [1374, 107] width 137 height 18
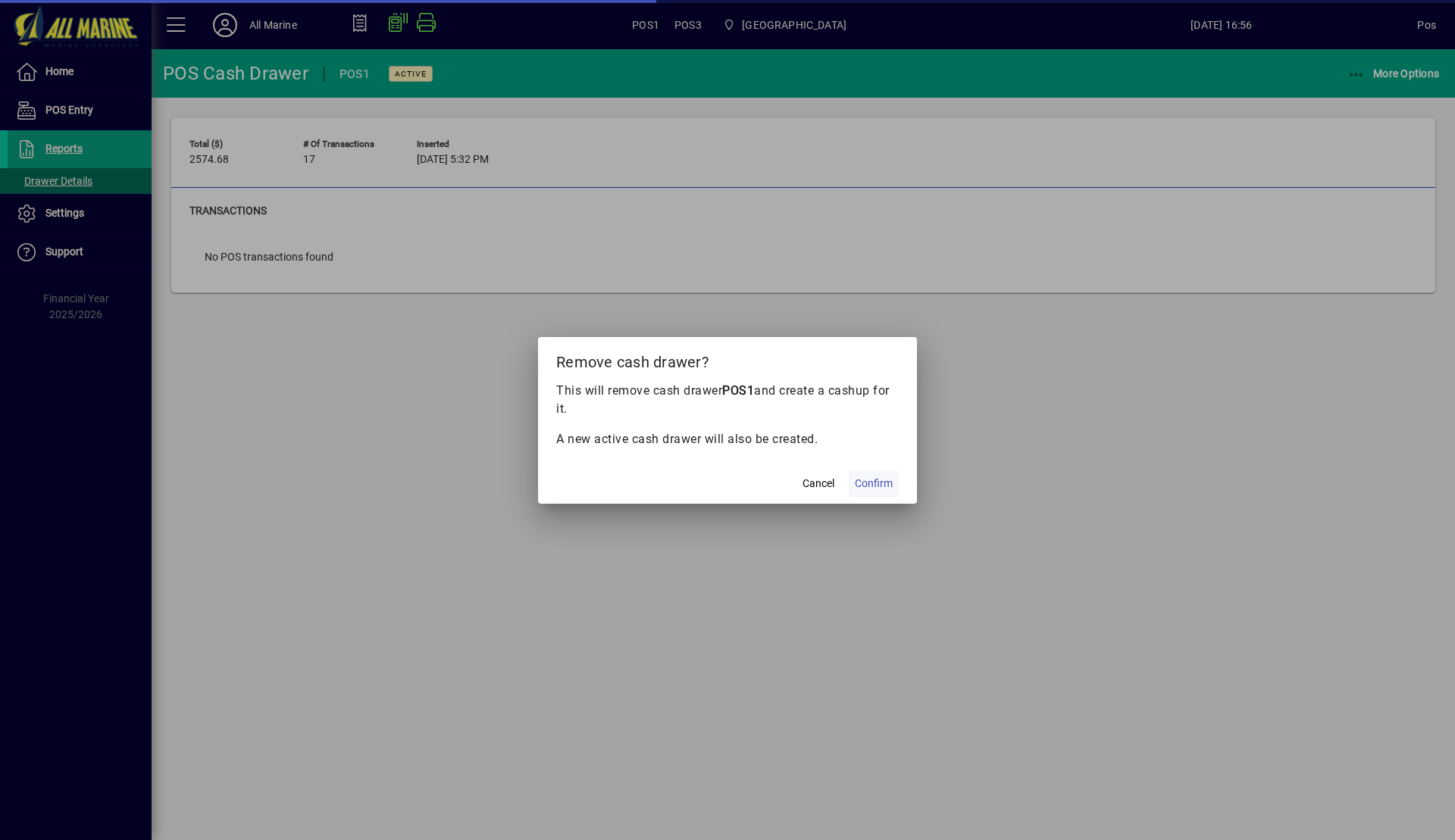
click at [882, 480] on span "Confirm" at bounding box center [874, 484] width 38 height 16
